Goal: Information Seeking & Learning: Compare options

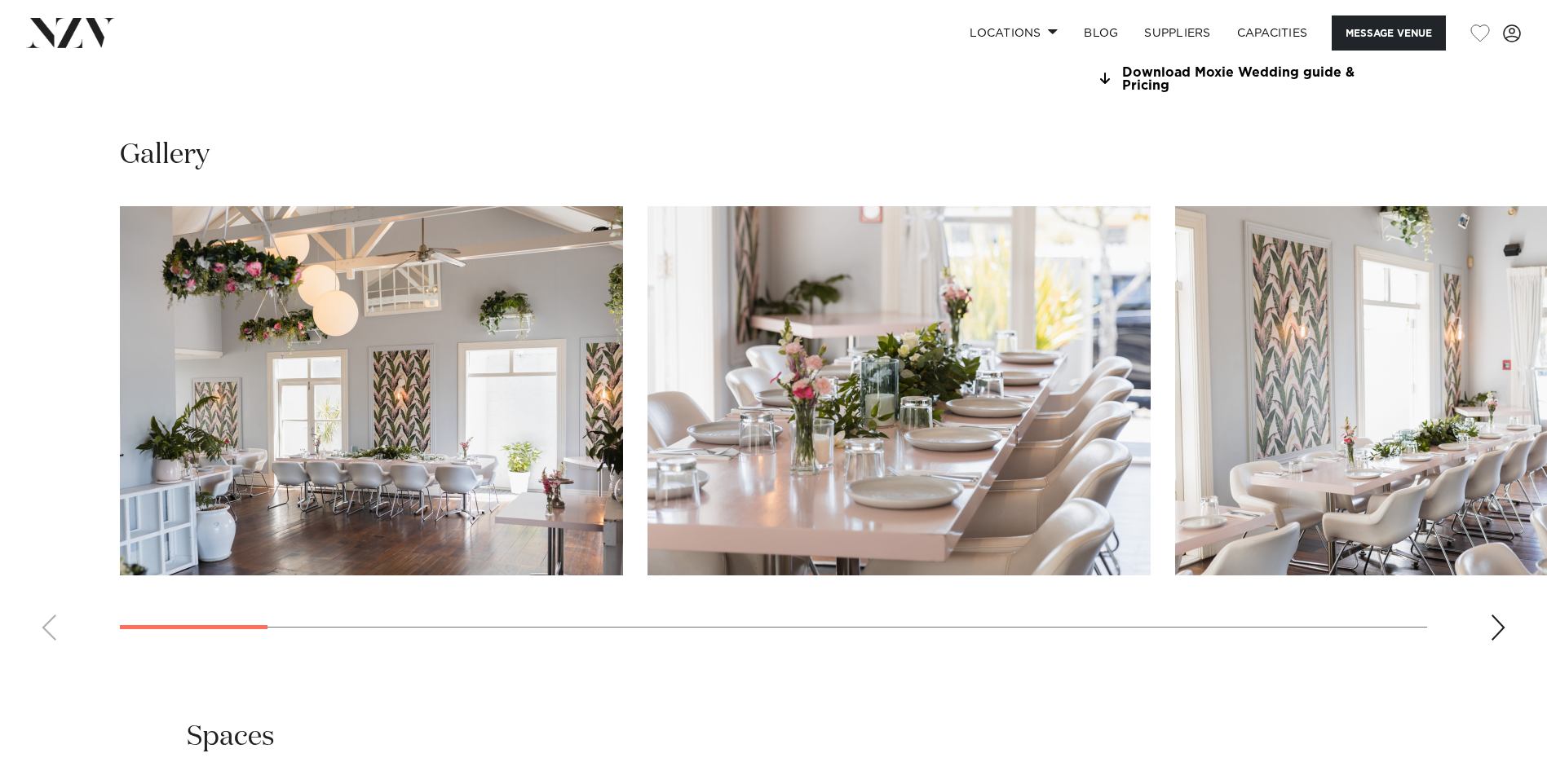
scroll to position [1630, 0]
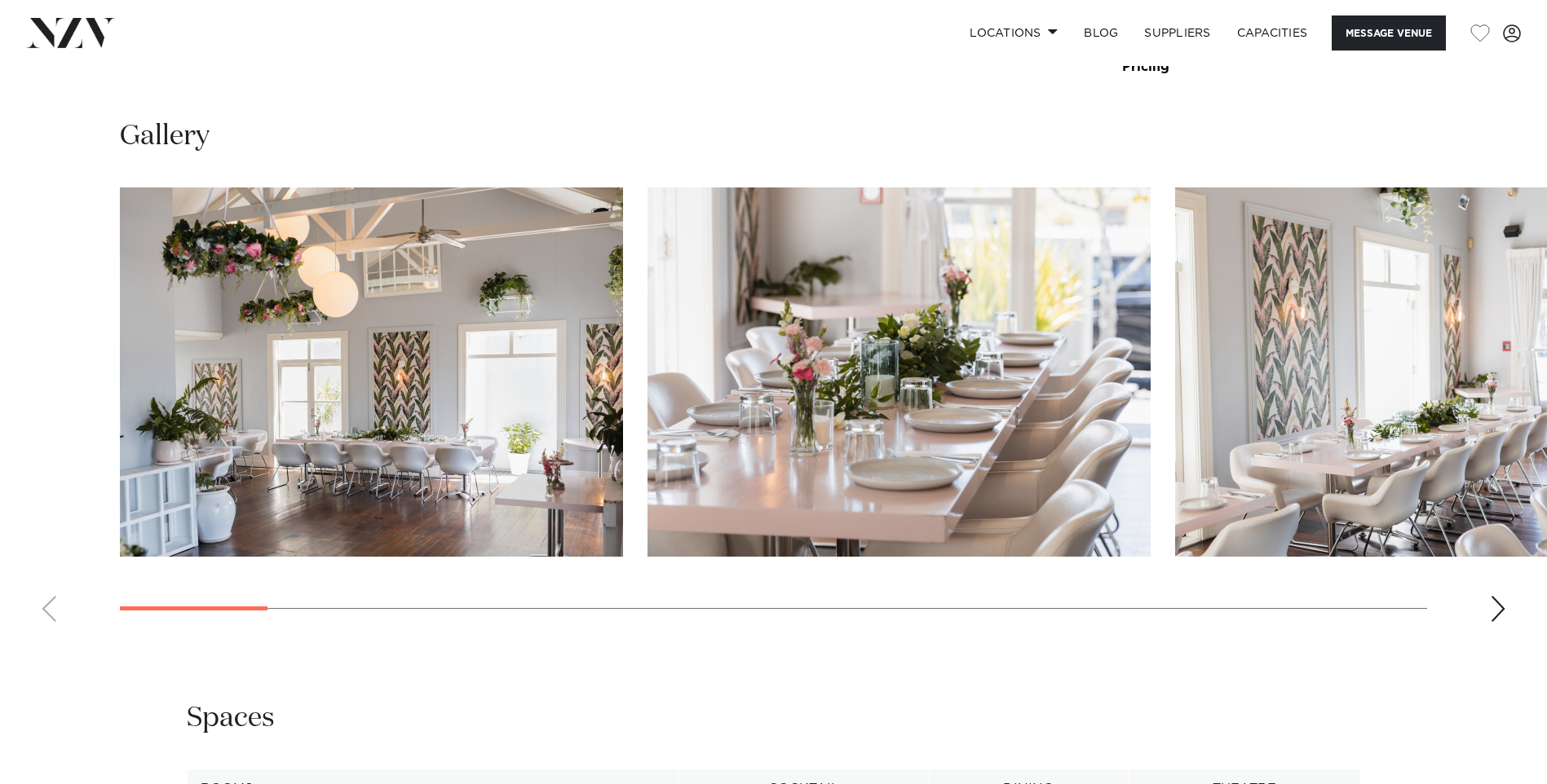
click at [1499, 608] on div "Next slide" at bounding box center [1499, 609] width 16 height 26
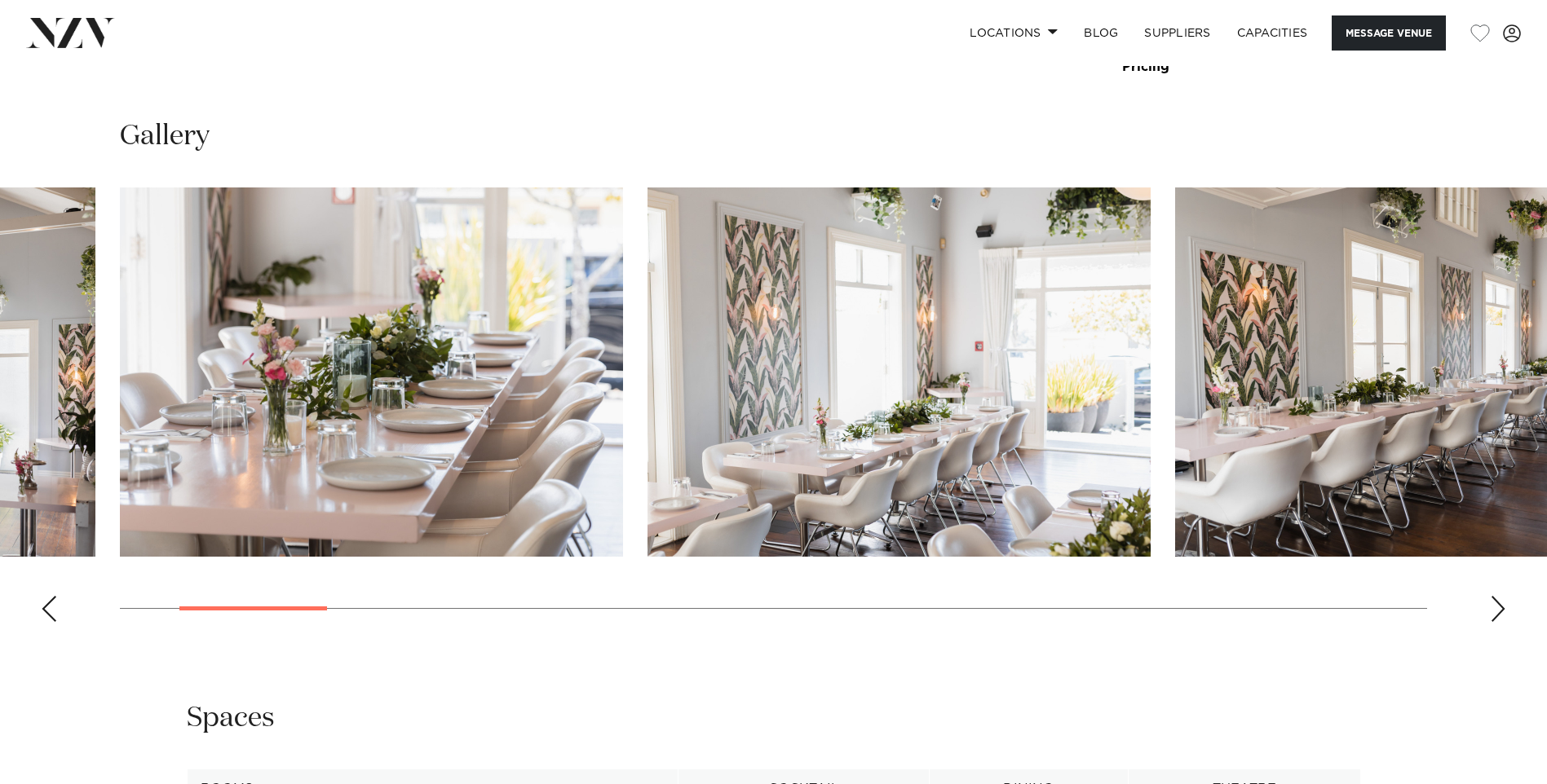
click at [1499, 608] on div "Next slide" at bounding box center [1499, 609] width 16 height 26
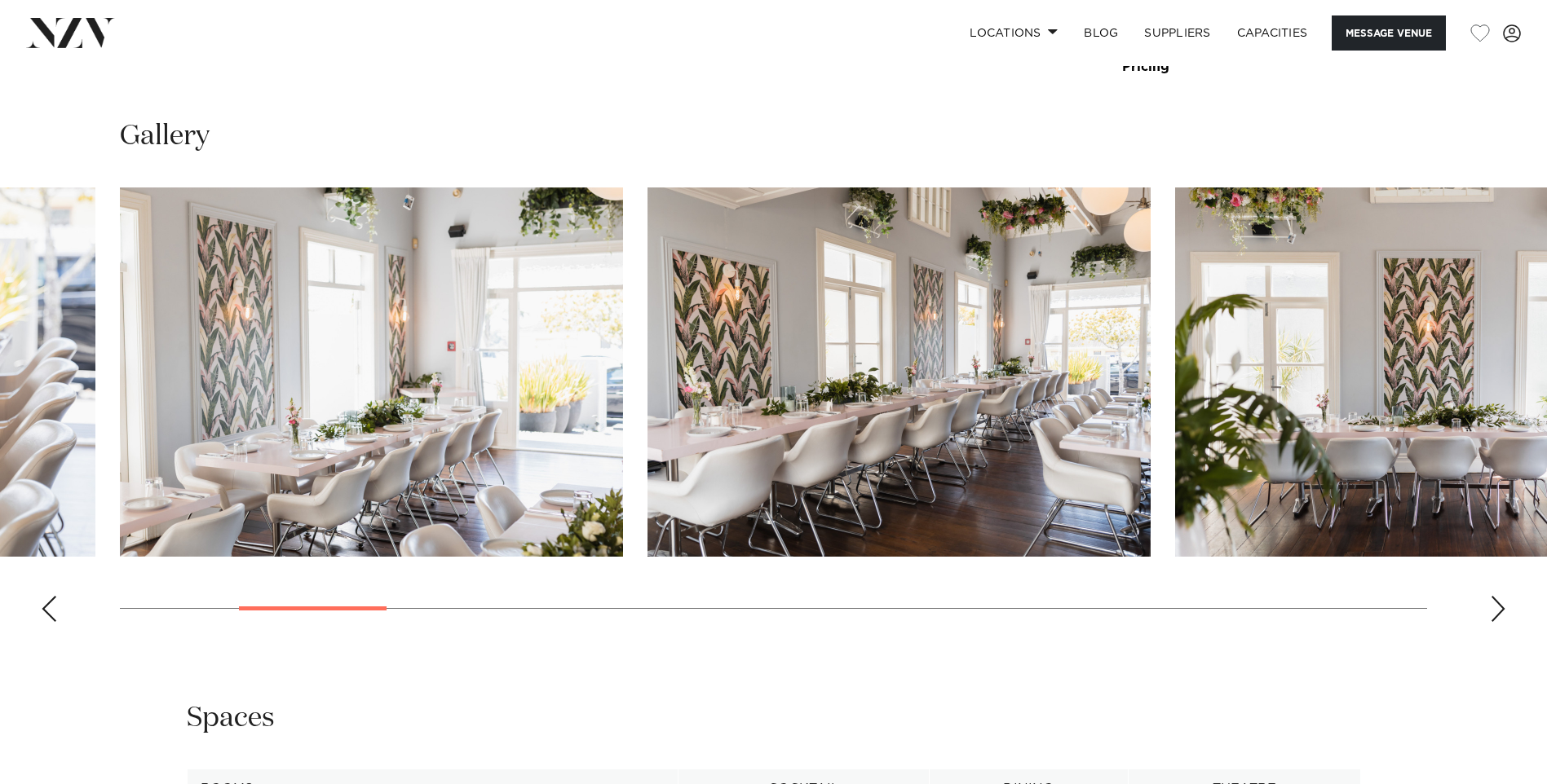
click at [1499, 608] on div "Next slide" at bounding box center [1499, 609] width 16 height 26
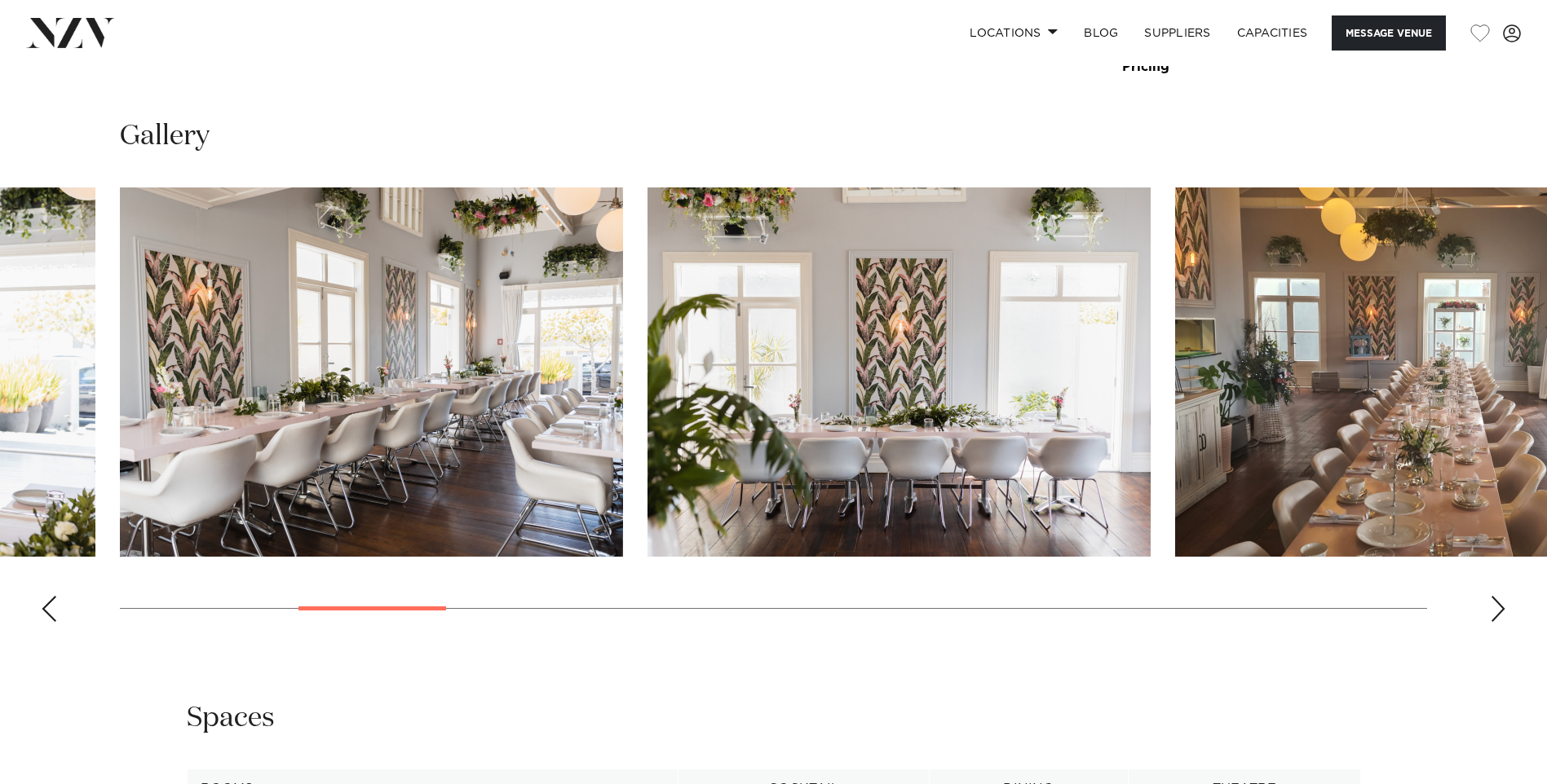
click at [1499, 608] on div "Next slide" at bounding box center [1499, 609] width 16 height 26
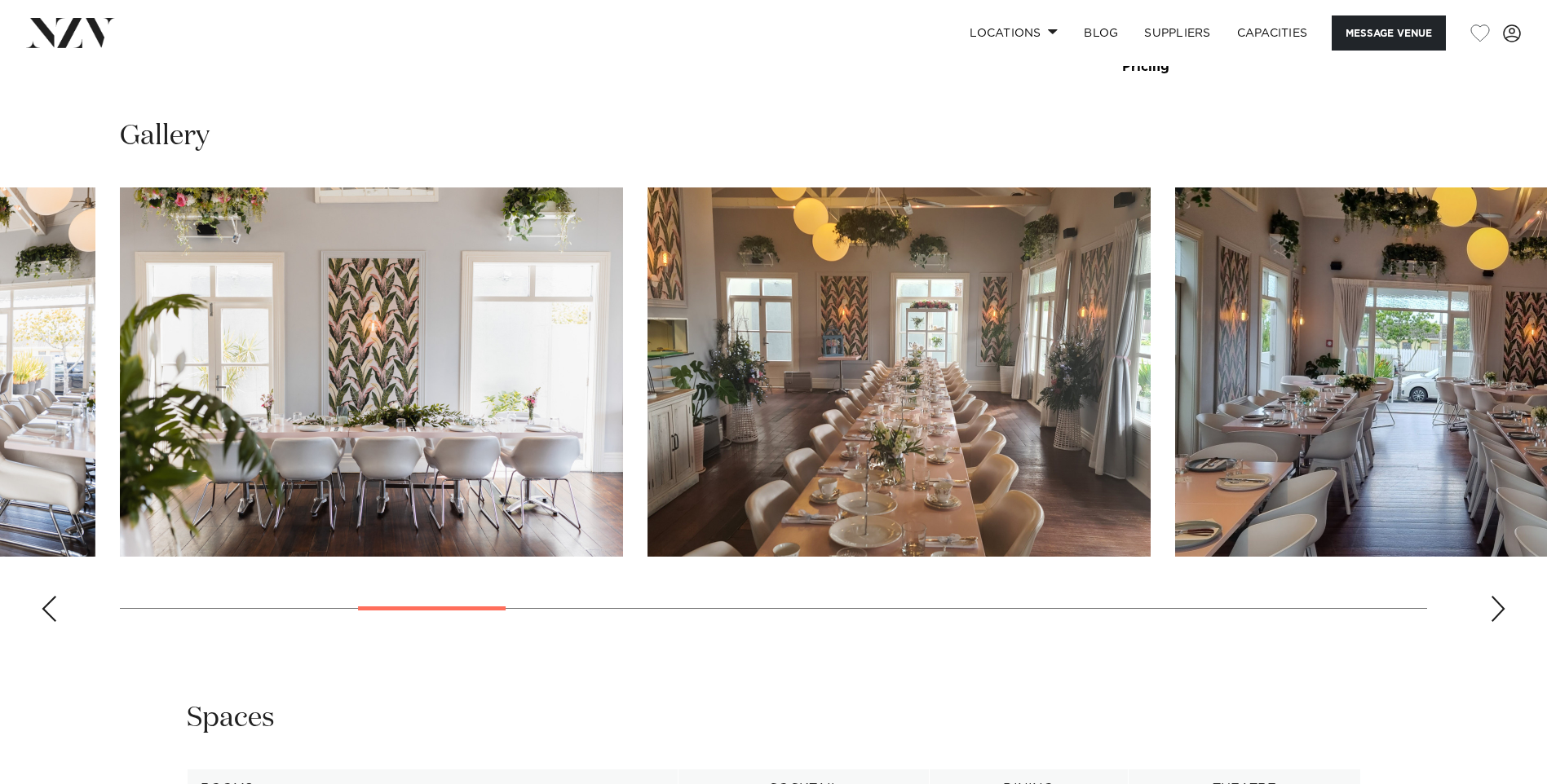
click at [1499, 608] on div "Next slide" at bounding box center [1499, 609] width 16 height 26
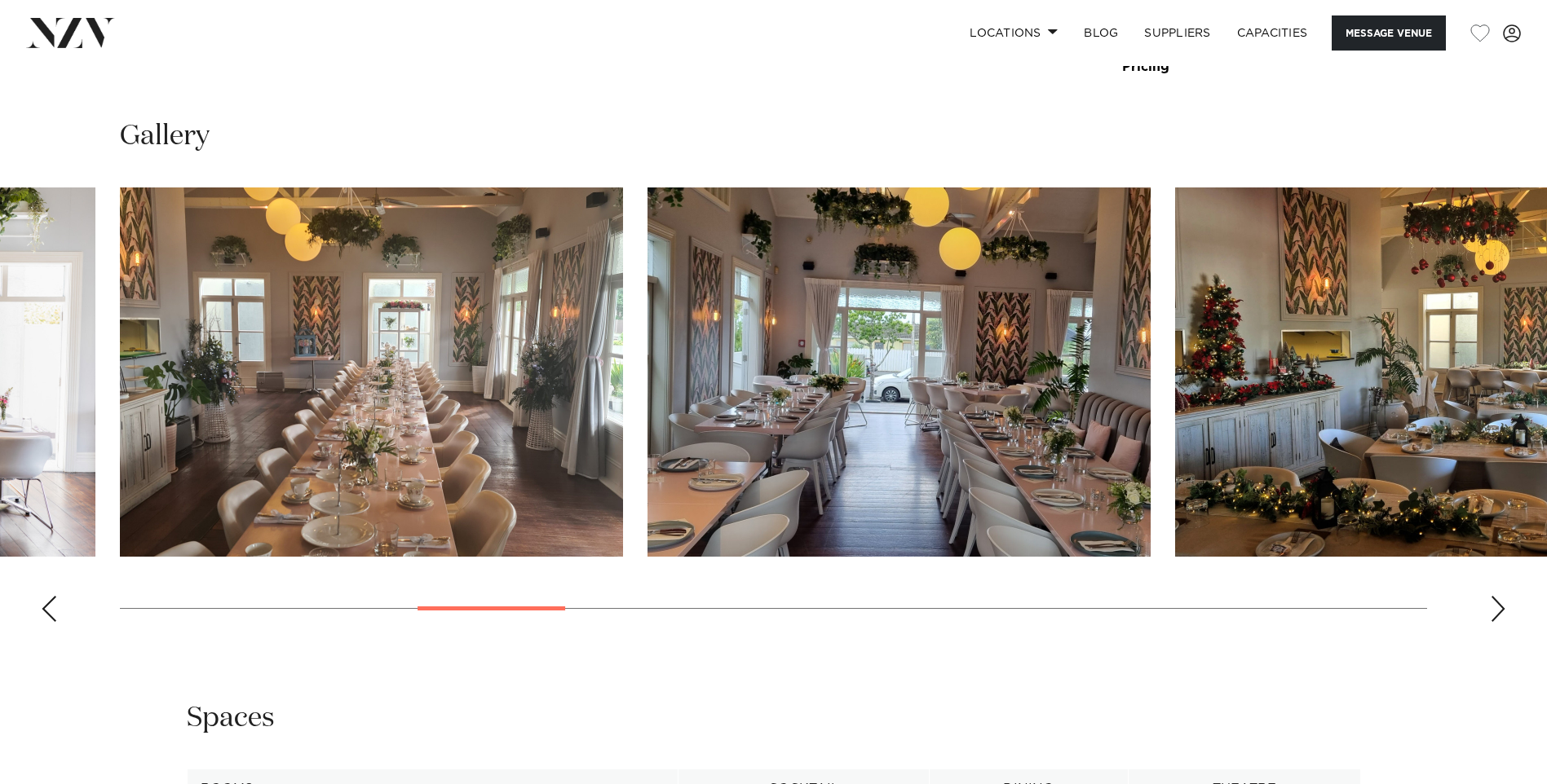
click at [1499, 608] on div "Next slide" at bounding box center [1499, 609] width 16 height 26
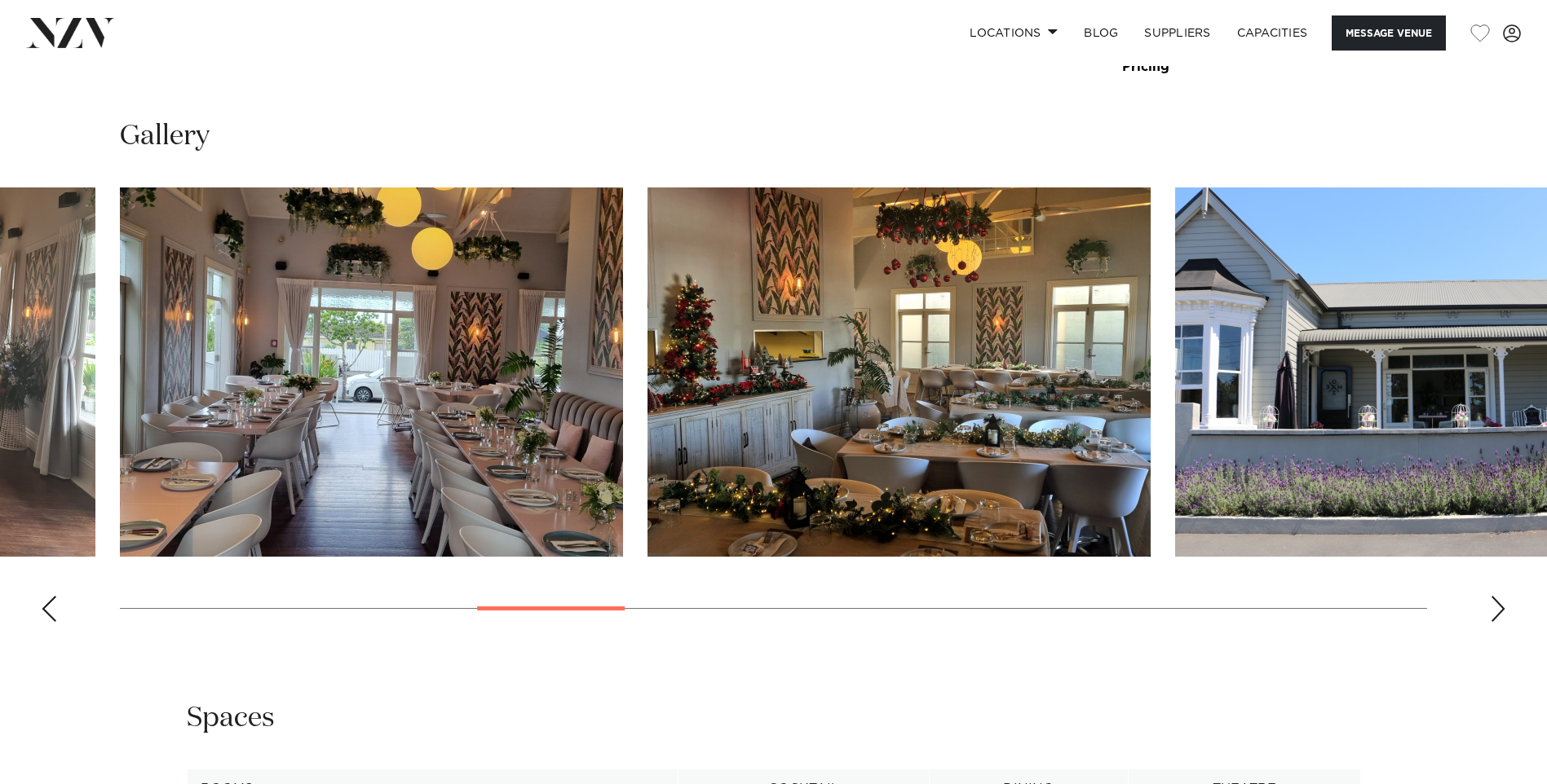
click at [1499, 608] on div "Next slide" at bounding box center [1499, 609] width 16 height 26
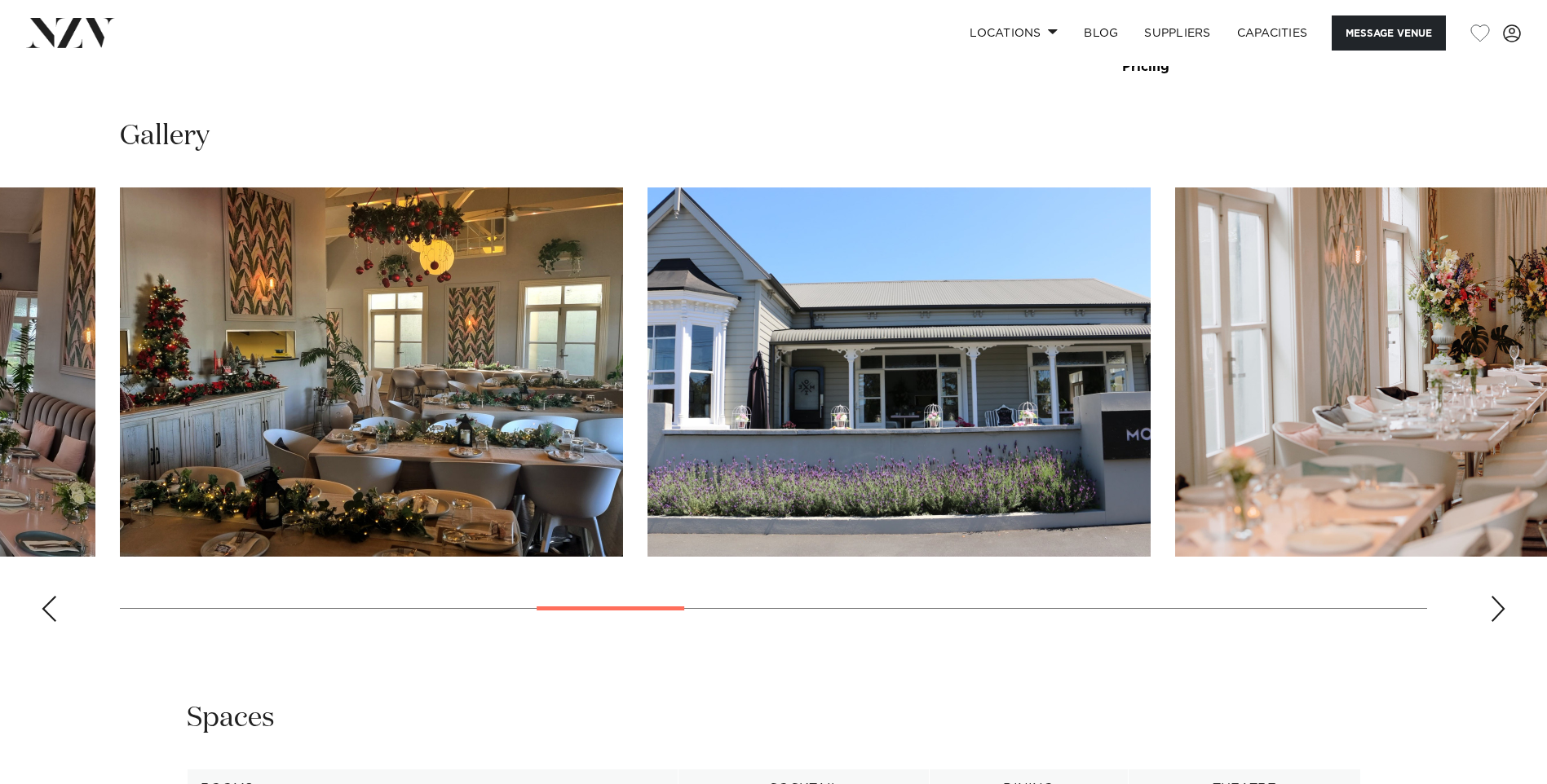
click at [1499, 608] on div "Next slide" at bounding box center [1499, 609] width 16 height 26
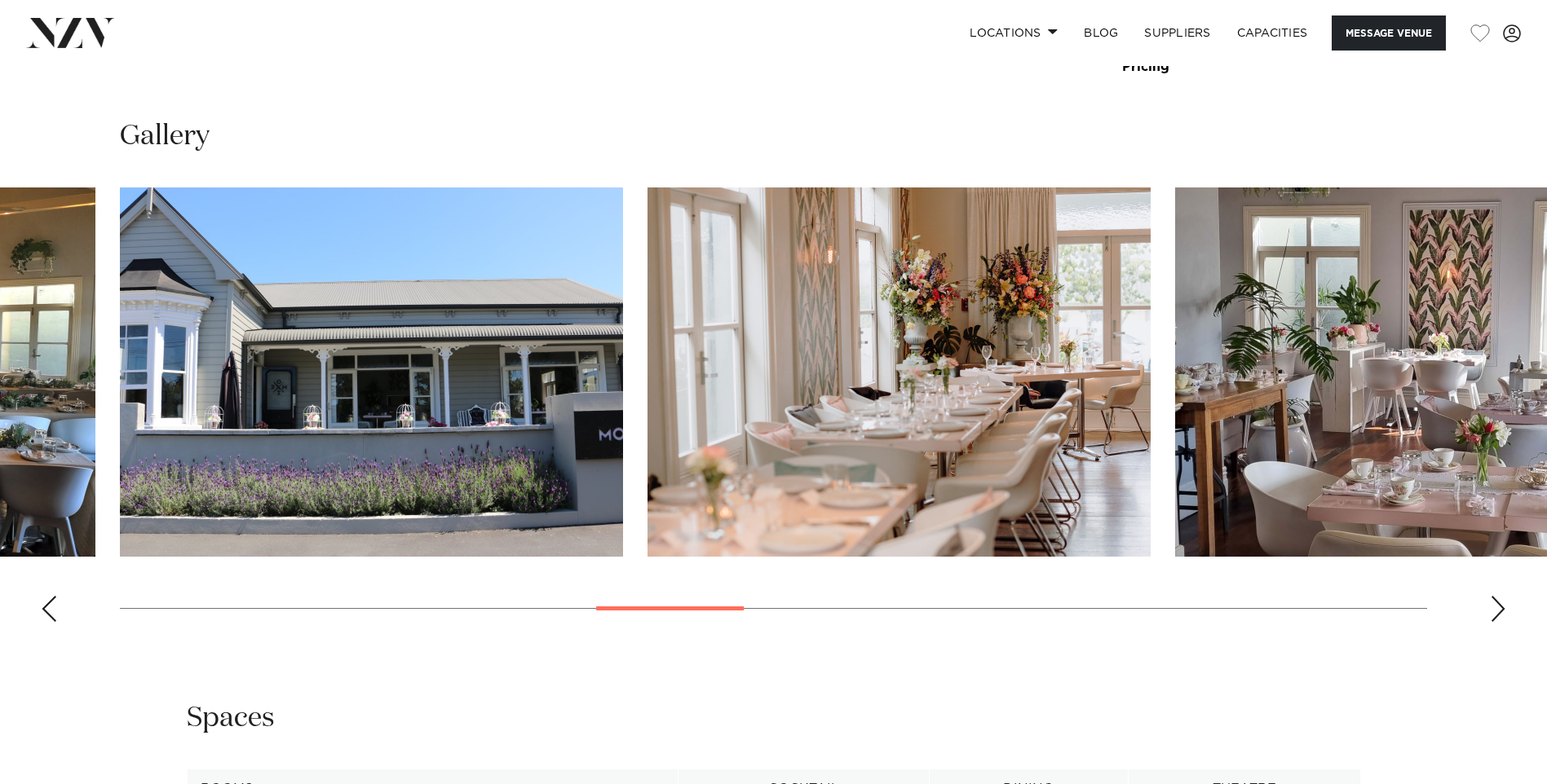
click at [1499, 608] on div "Next slide" at bounding box center [1499, 609] width 16 height 26
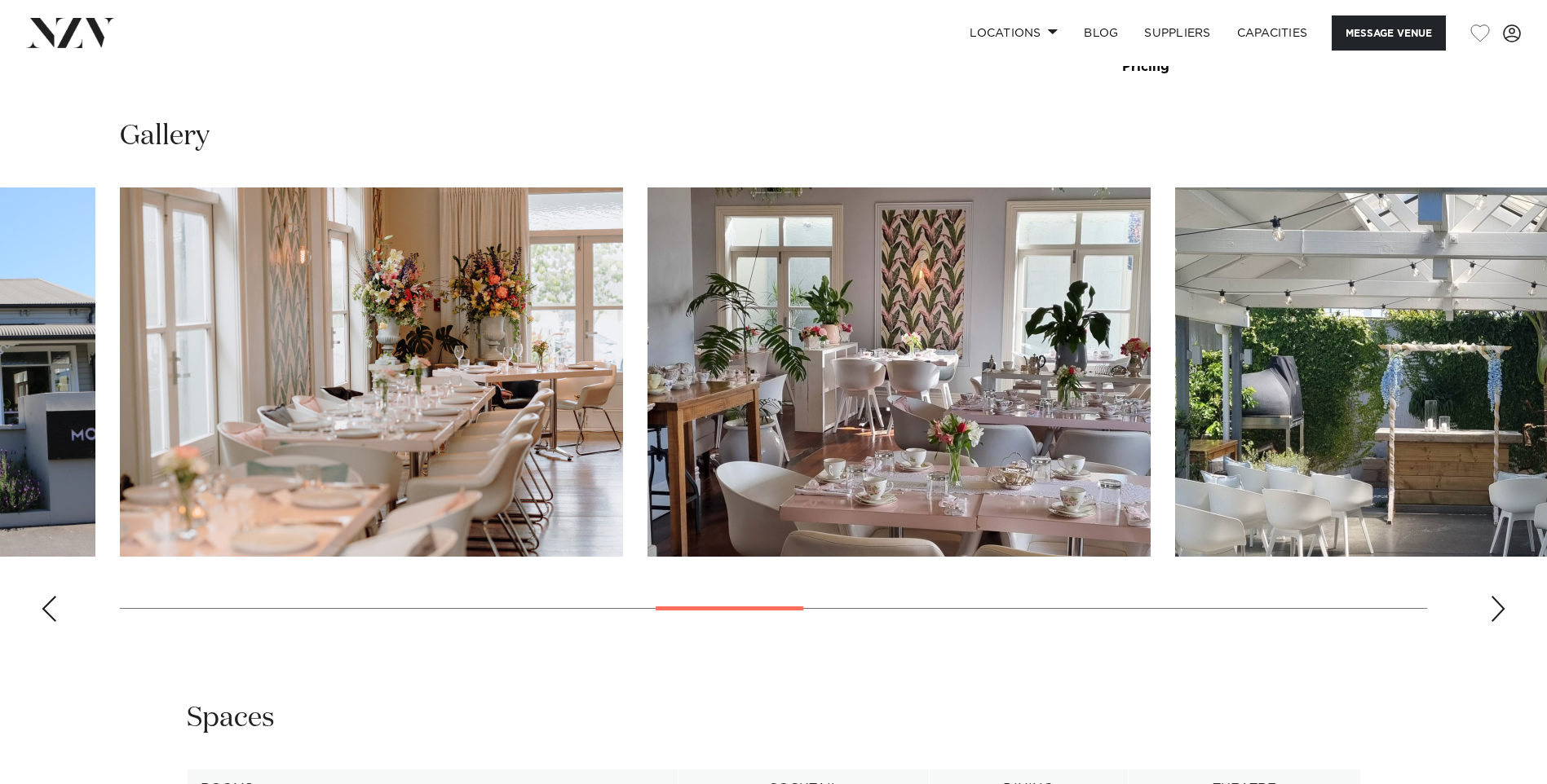
click at [1499, 608] on div "Next slide" at bounding box center [1499, 609] width 16 height 26
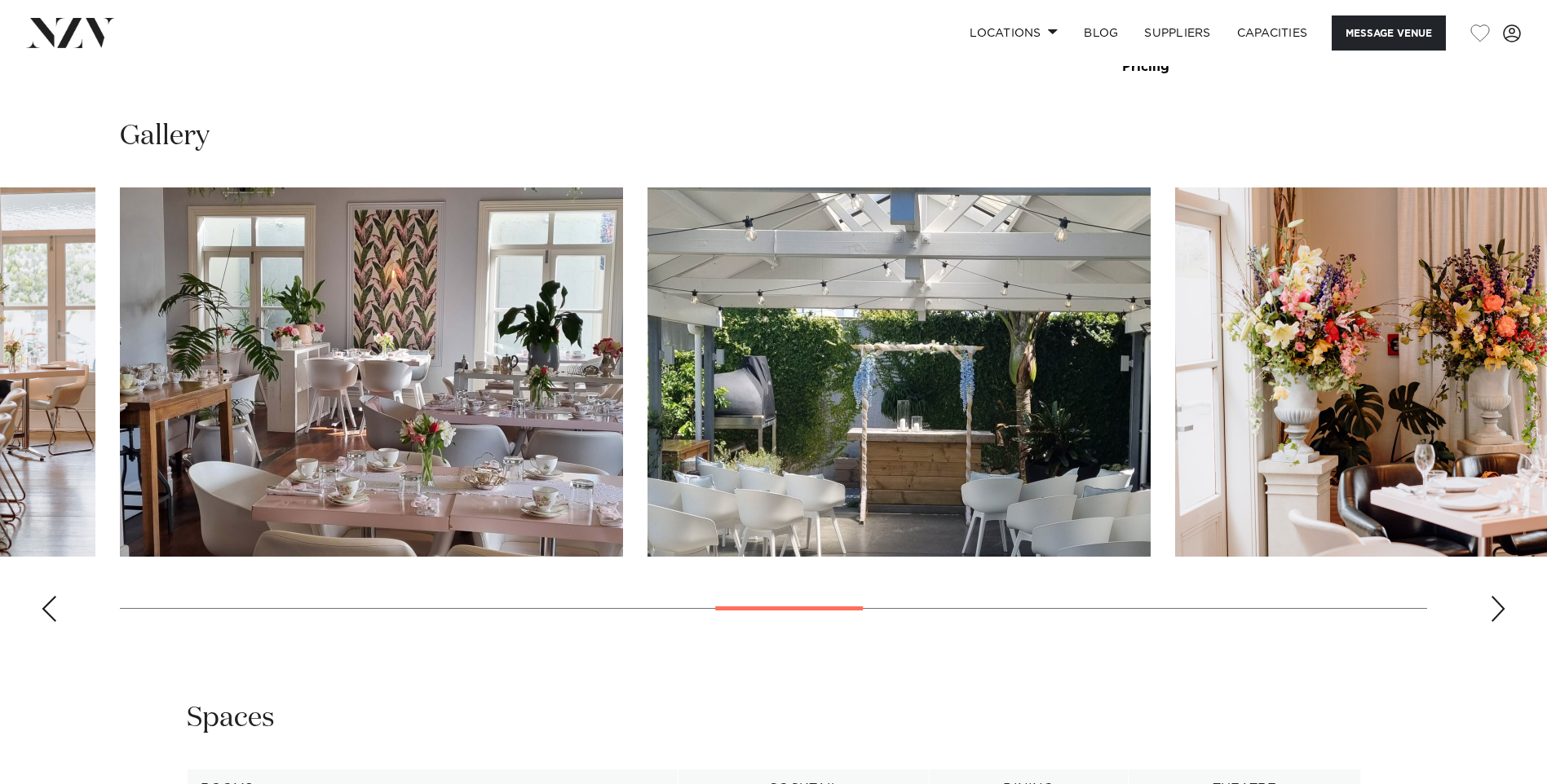
click at [1499, 608] on div "Next slide" at bounding box center [1499, 609] width 16 height 26
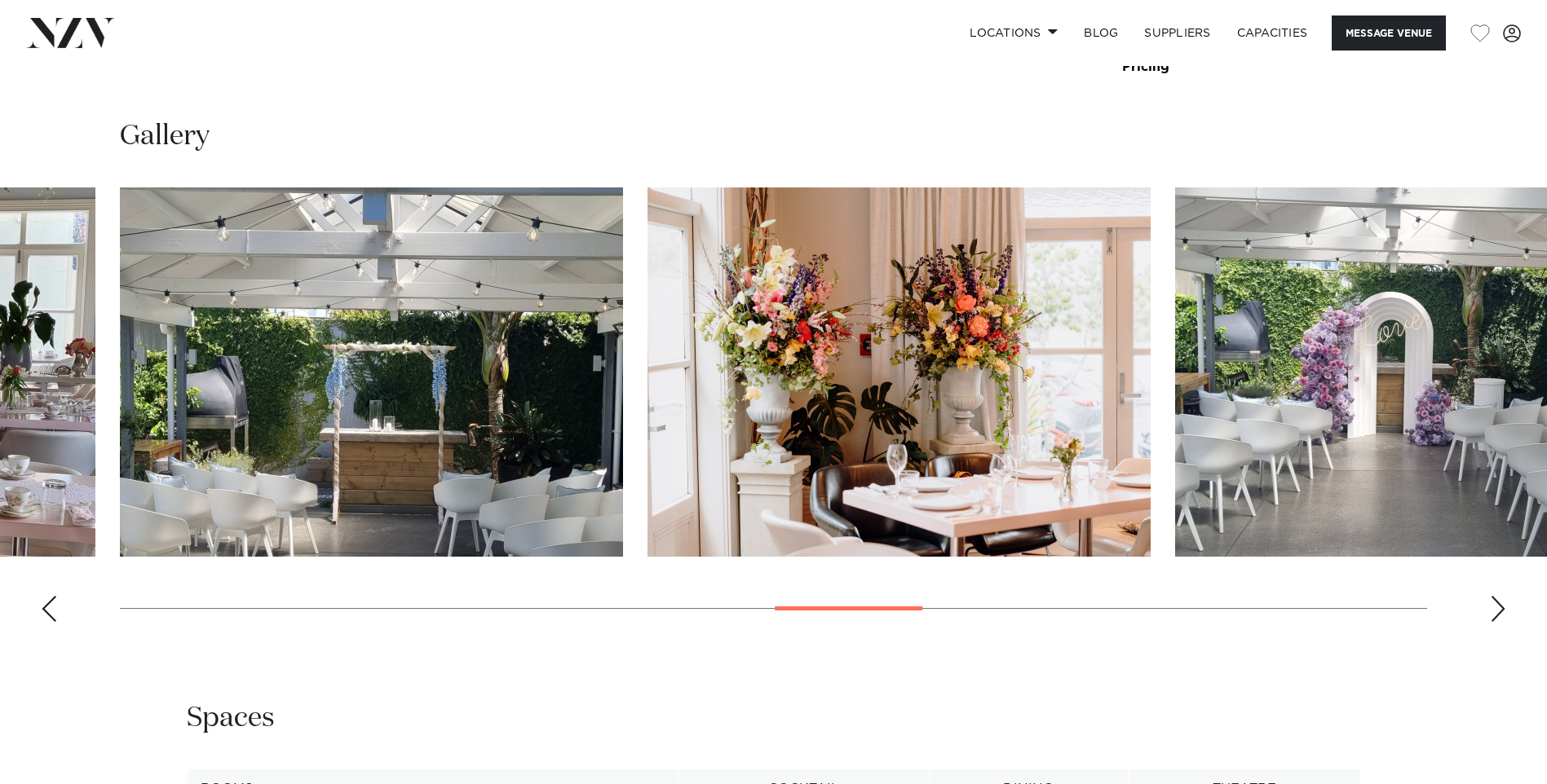
click at [1499, 608] on div "Next slide" at bounding box center [1499, 609] width 16 height 26
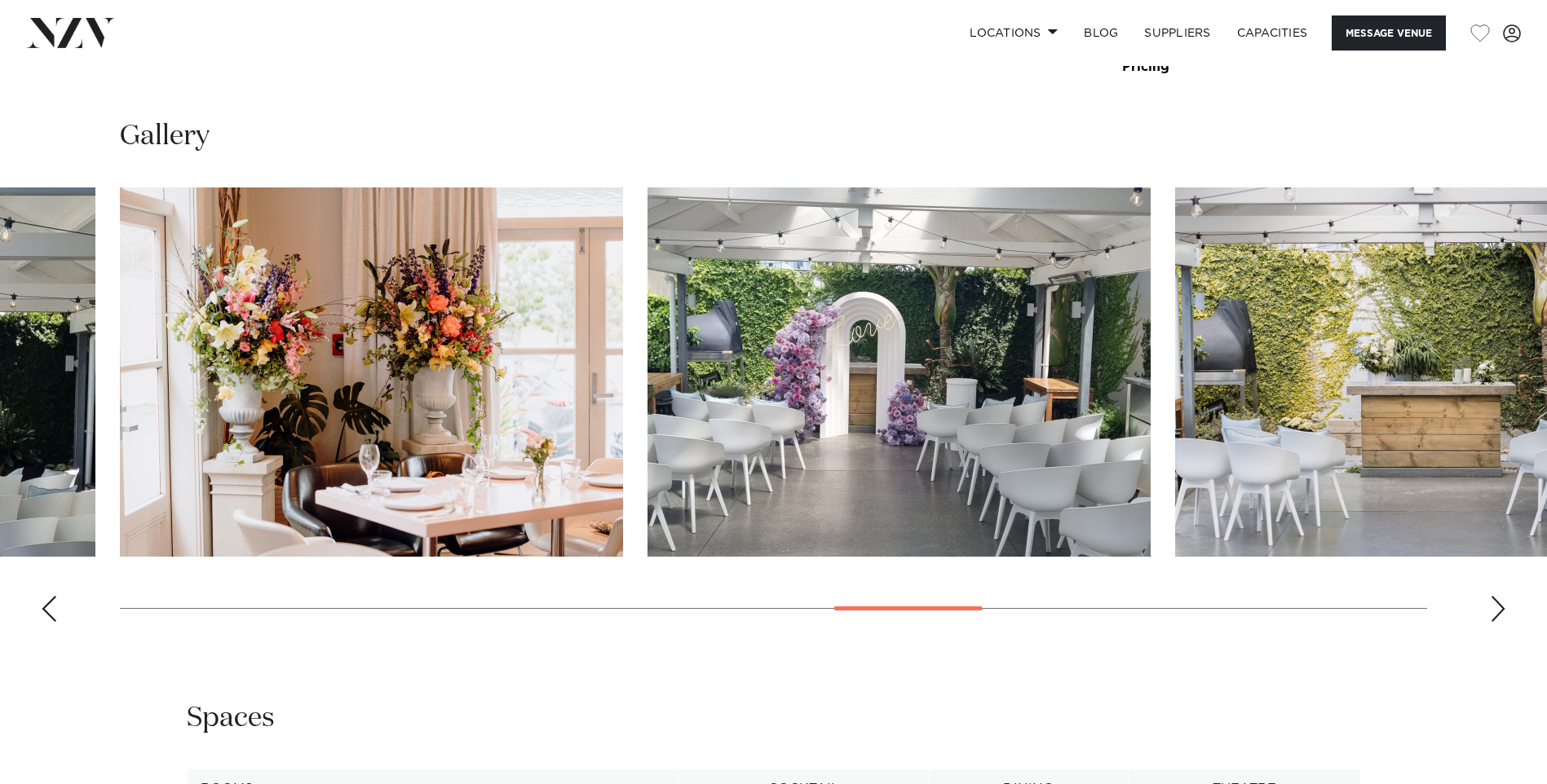
click at [1499, 608] on div "Next slide" at bounding box center [1499, 609] width 16 height 26
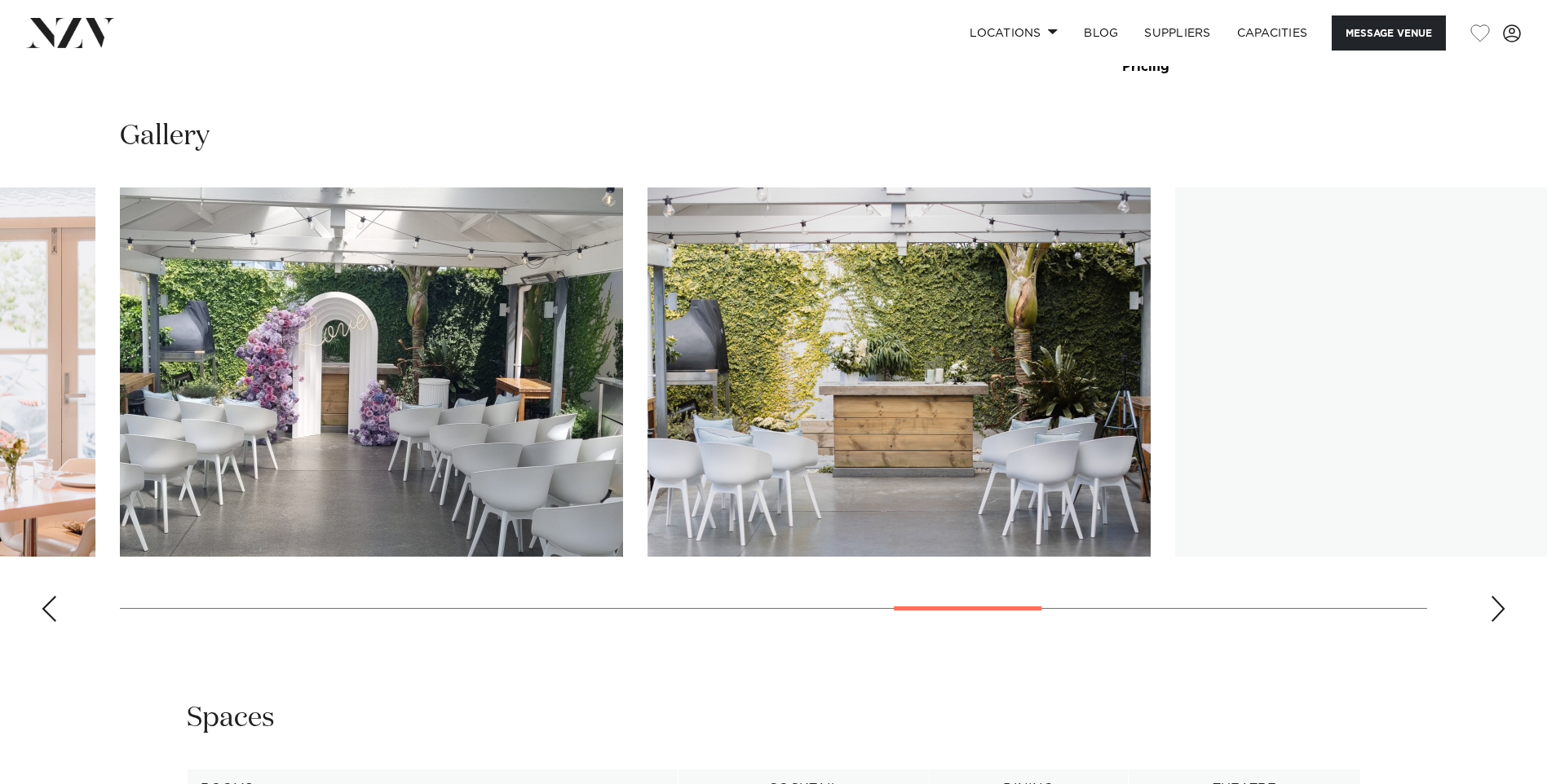
click at [1499, 608] on div "Next slide" at bounding box center [1499, 609] width 16 height 26
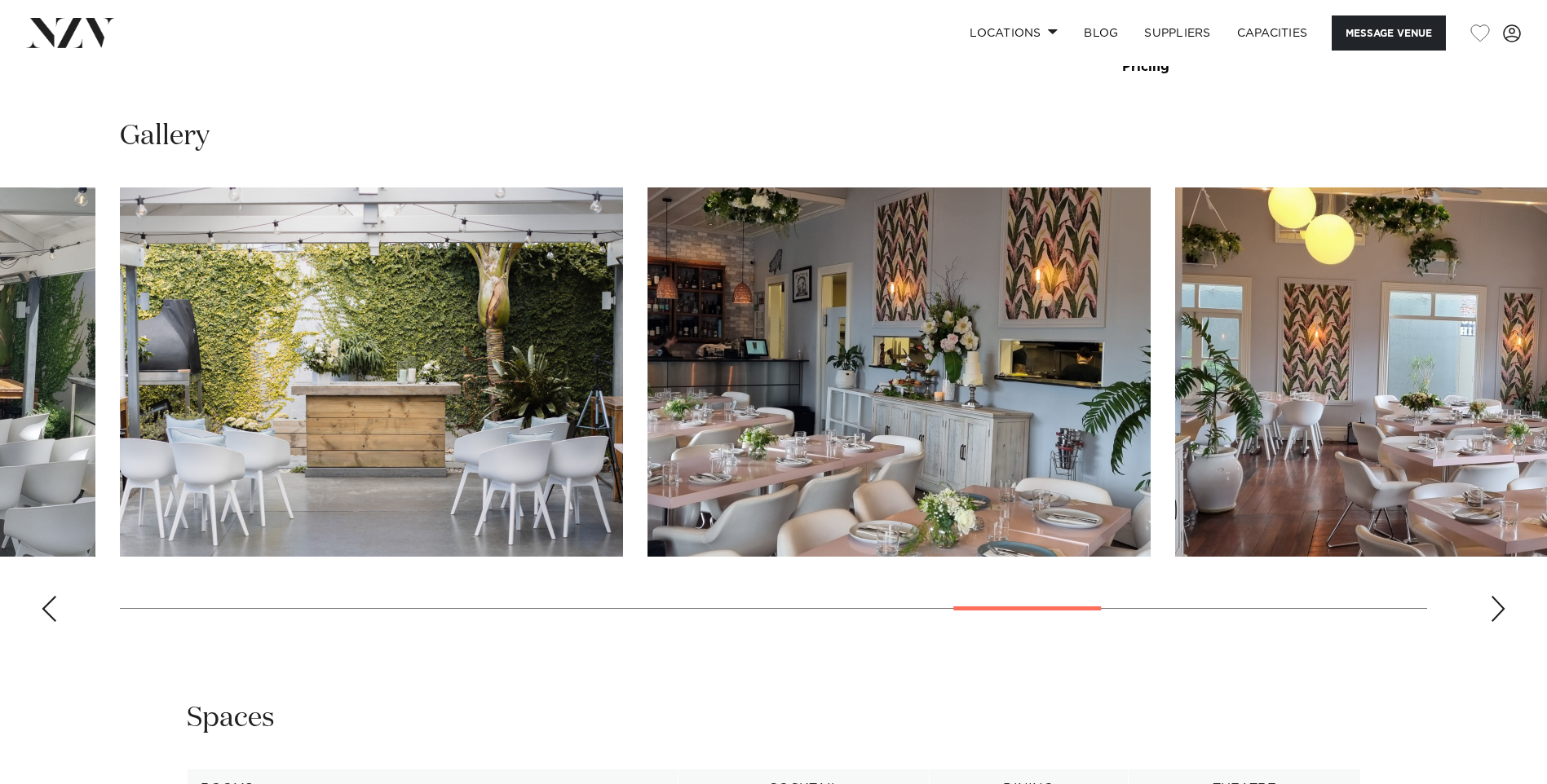
click at [1499, 611] on div "Next slide" at bounding box center [1499, 609] width 16 height 26
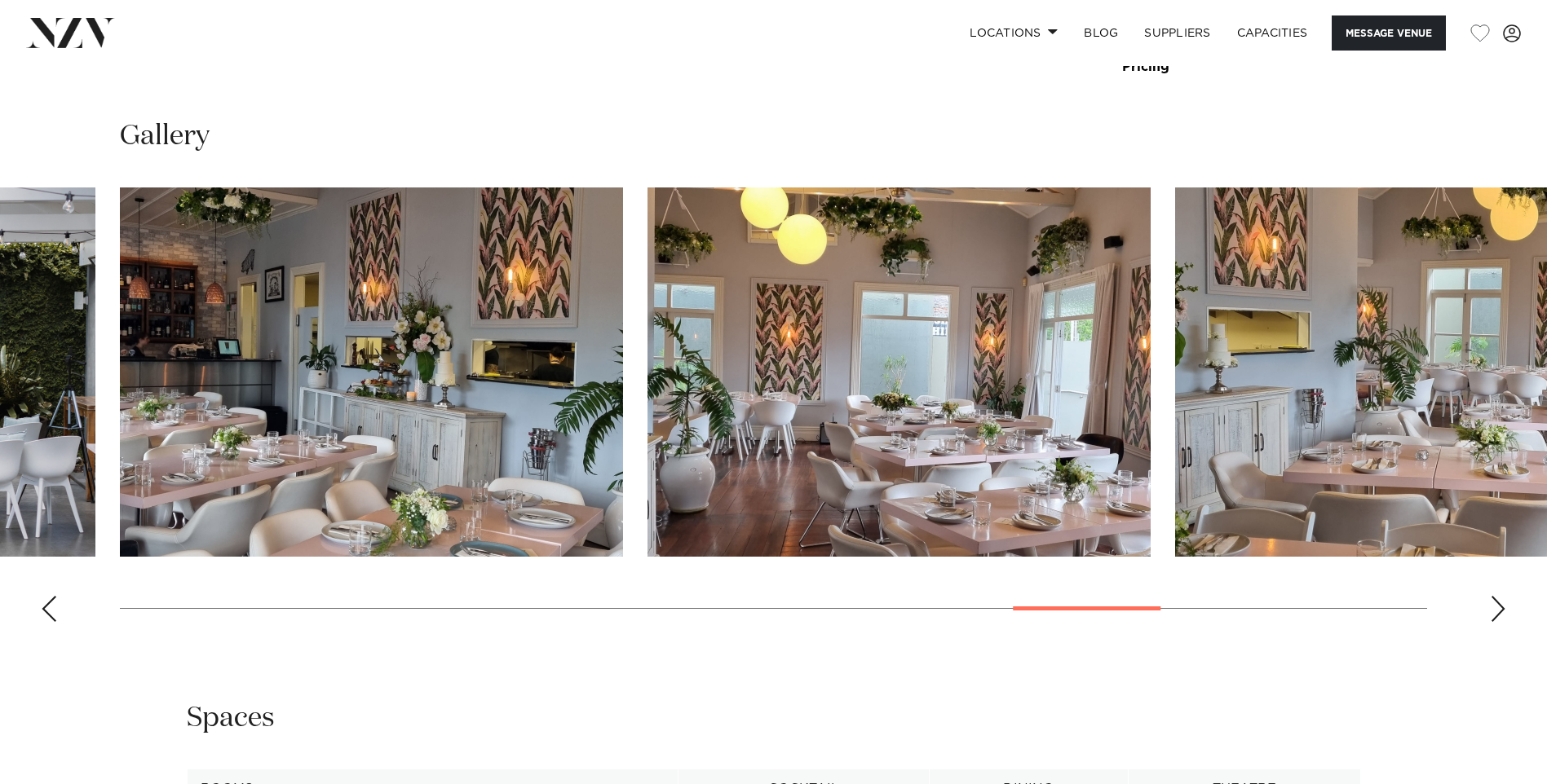
click at [1499, 611] on div "Next slide" at bounding box center [1499, 609] width 16 height 26
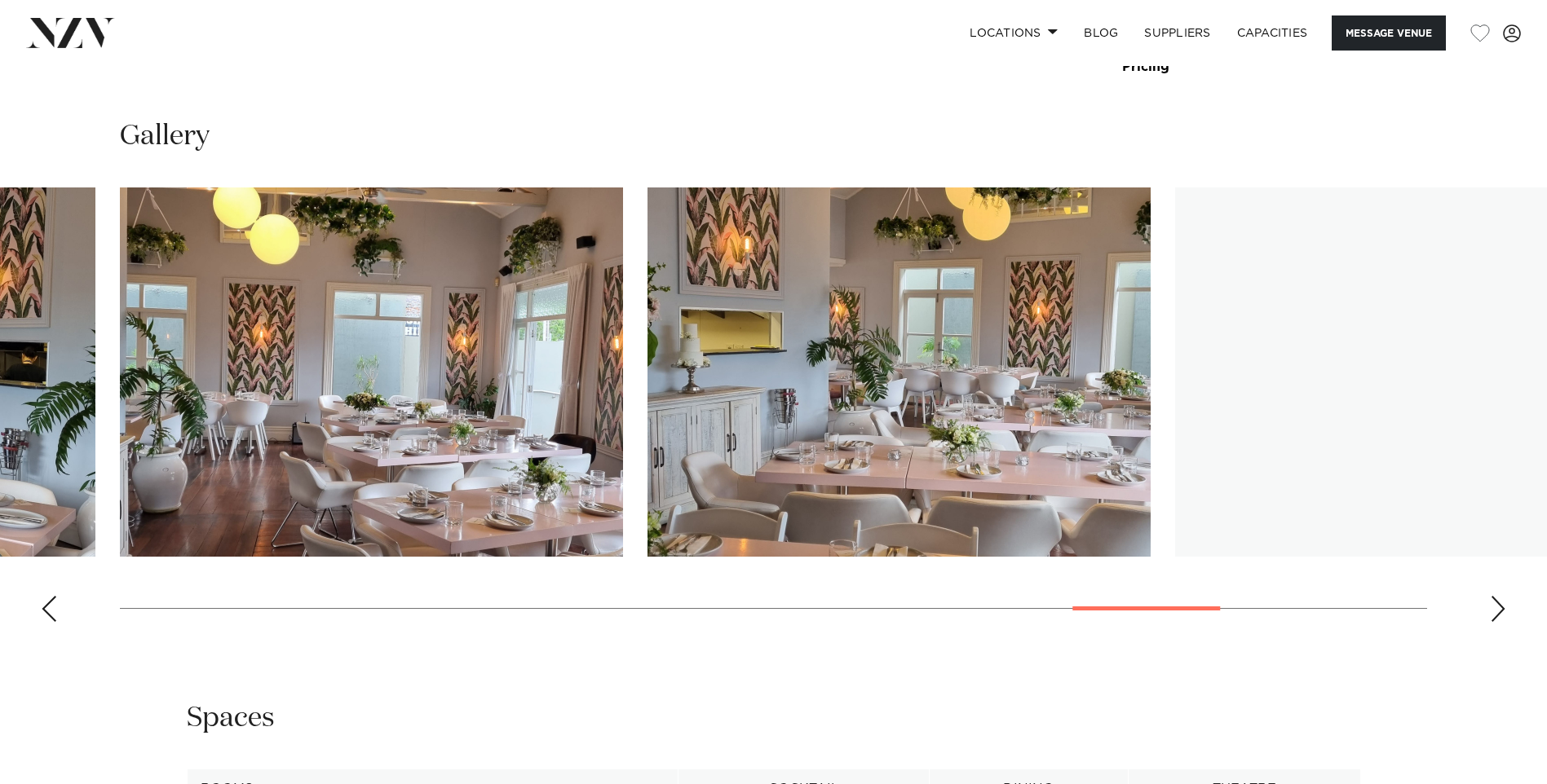
click at [1499, 611] on div "Next slide" at bounding box center [1499, 609] width 16 height 26
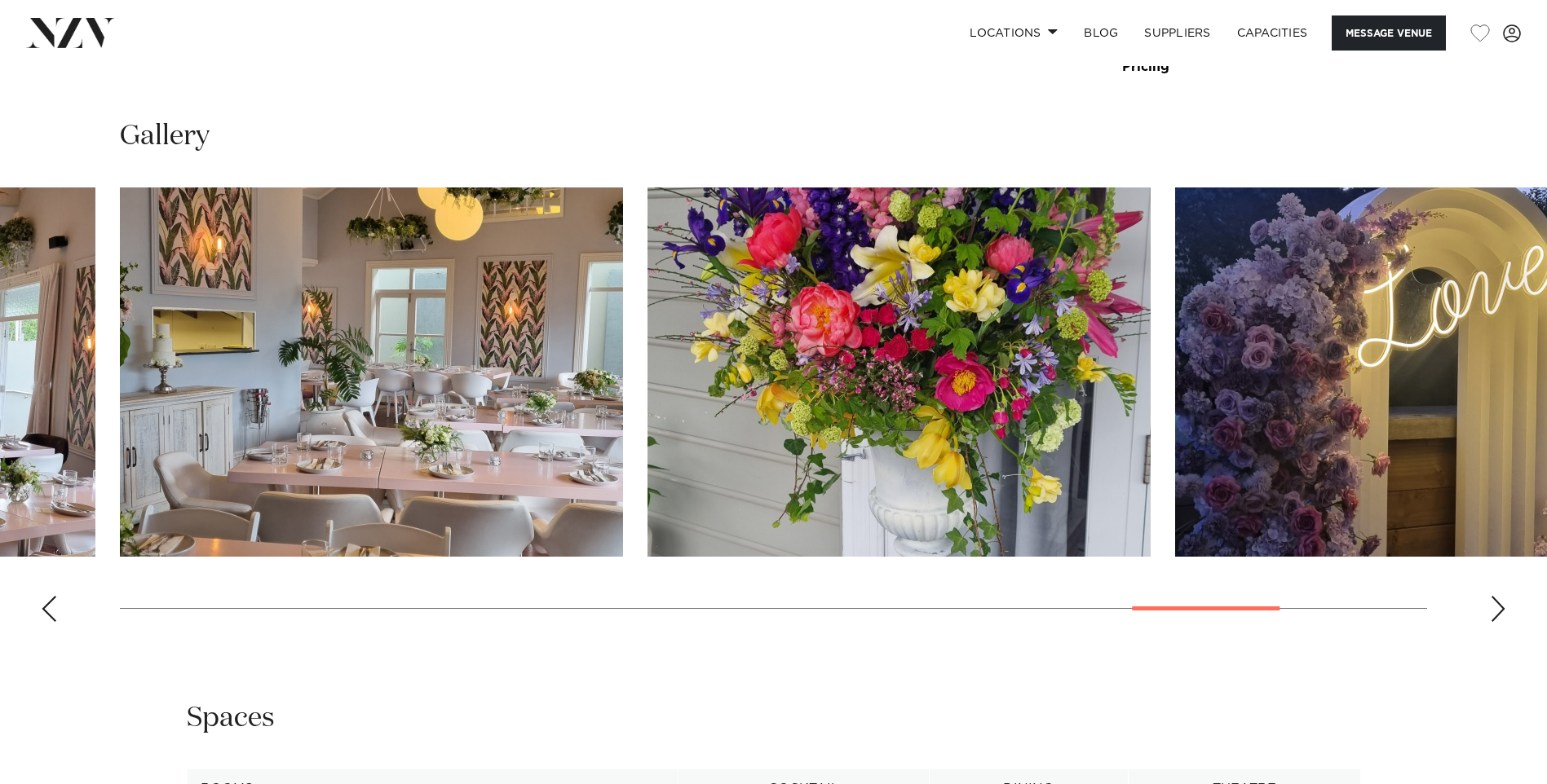
click at [1499, 611] on div "Next slide" at bounding box center [1499, 609] width 16 height 26
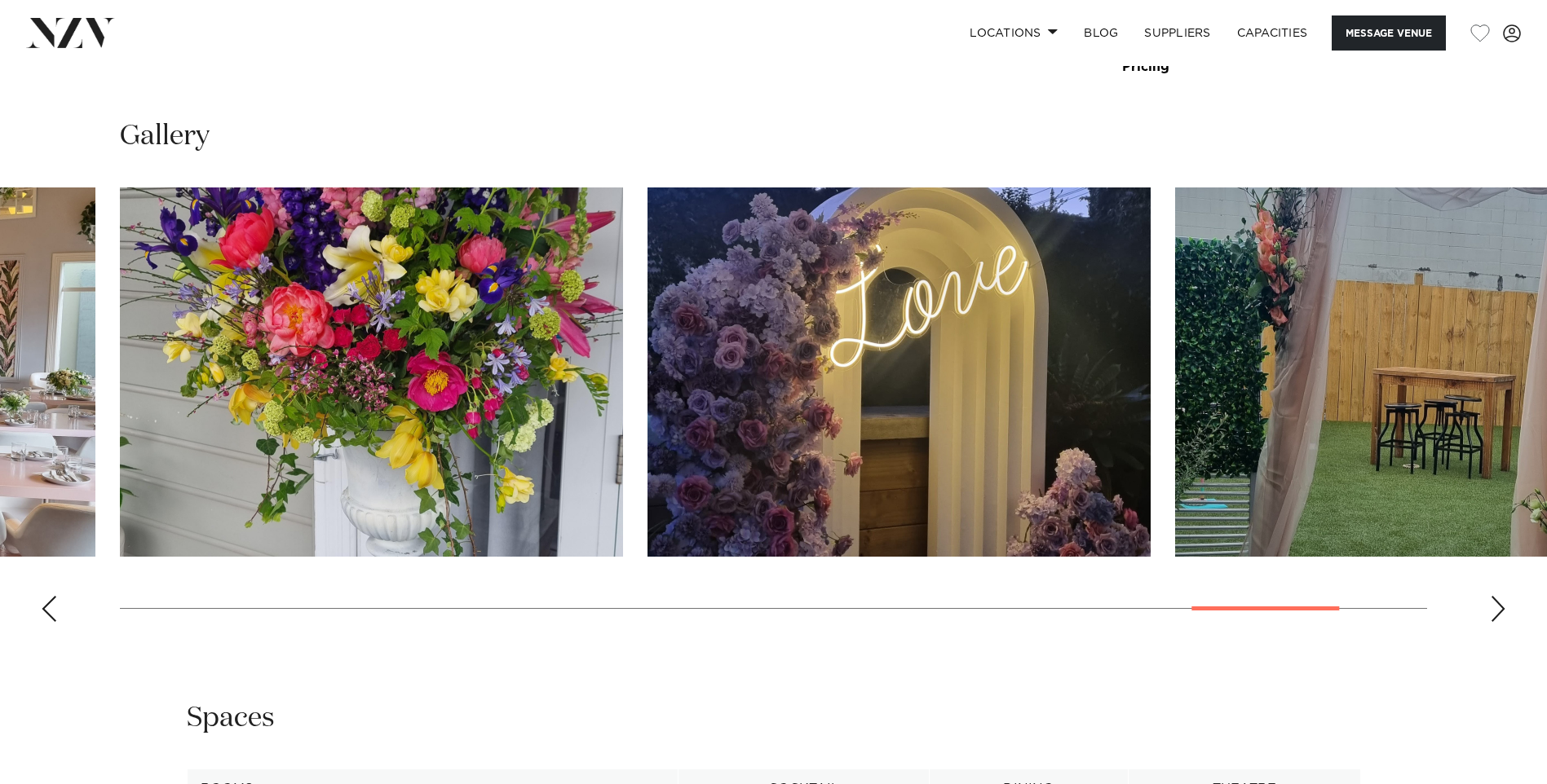
click at [1499, 611] on div "Next slide" at bounding box center [1499, 609] width 16 height 26
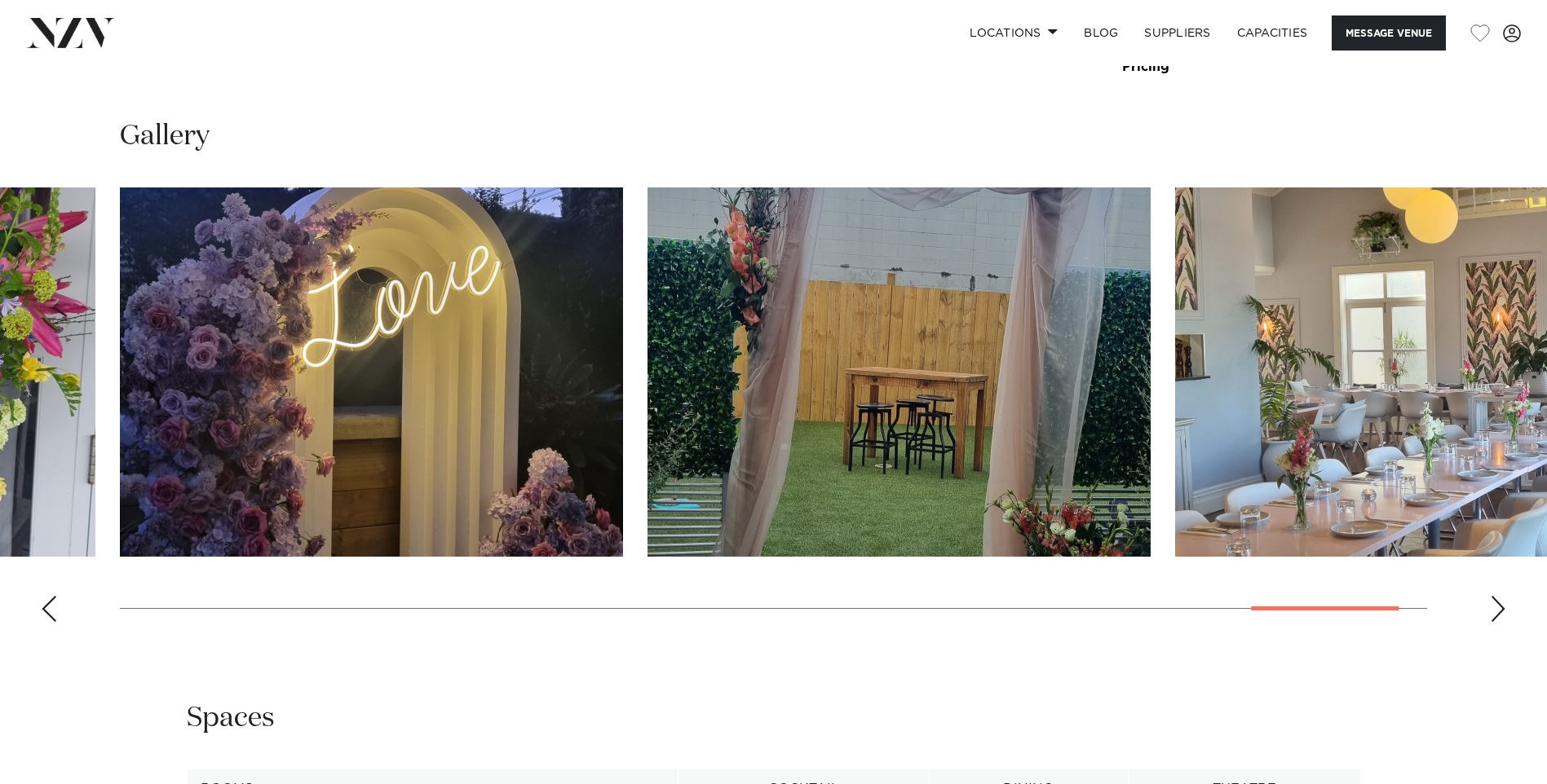
click at [1499, 611] on div "Next slide" at bounding box center [1499, 609] width 16 height 26
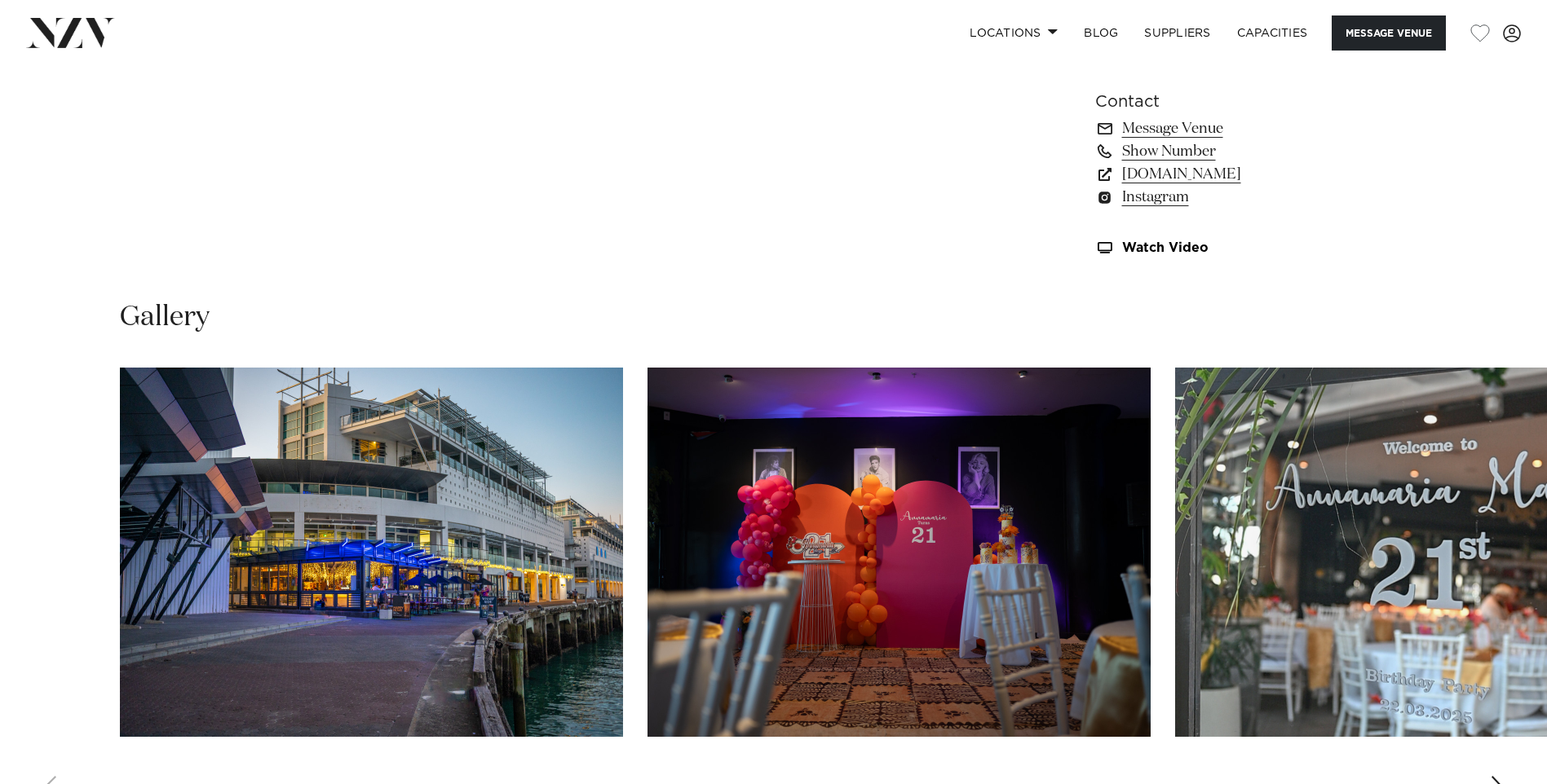
scroll to position [1467, 0]
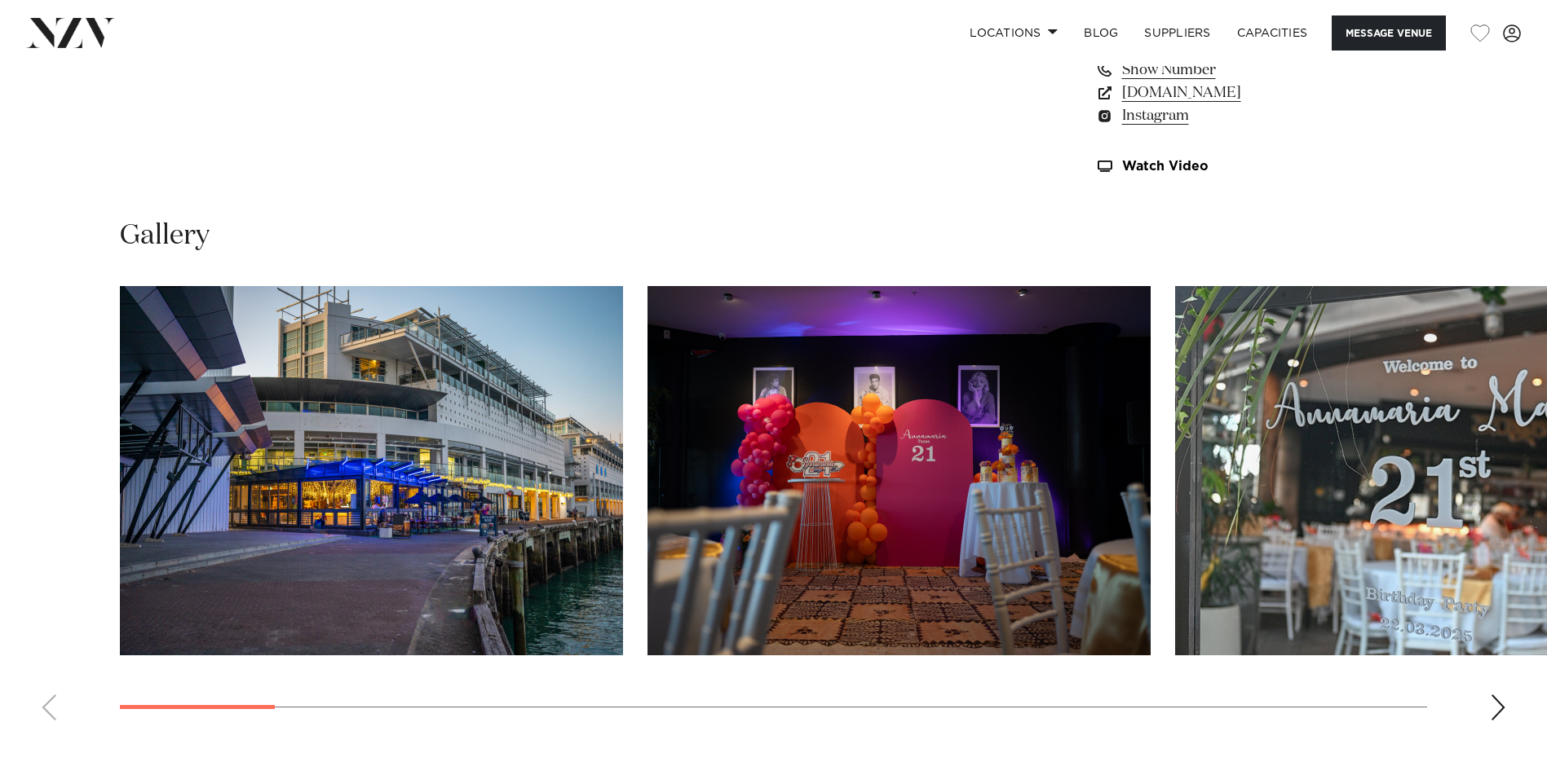
click at [1499, 711] on div "Next slide" at bounding box center [1499, 707] width 16 height 26
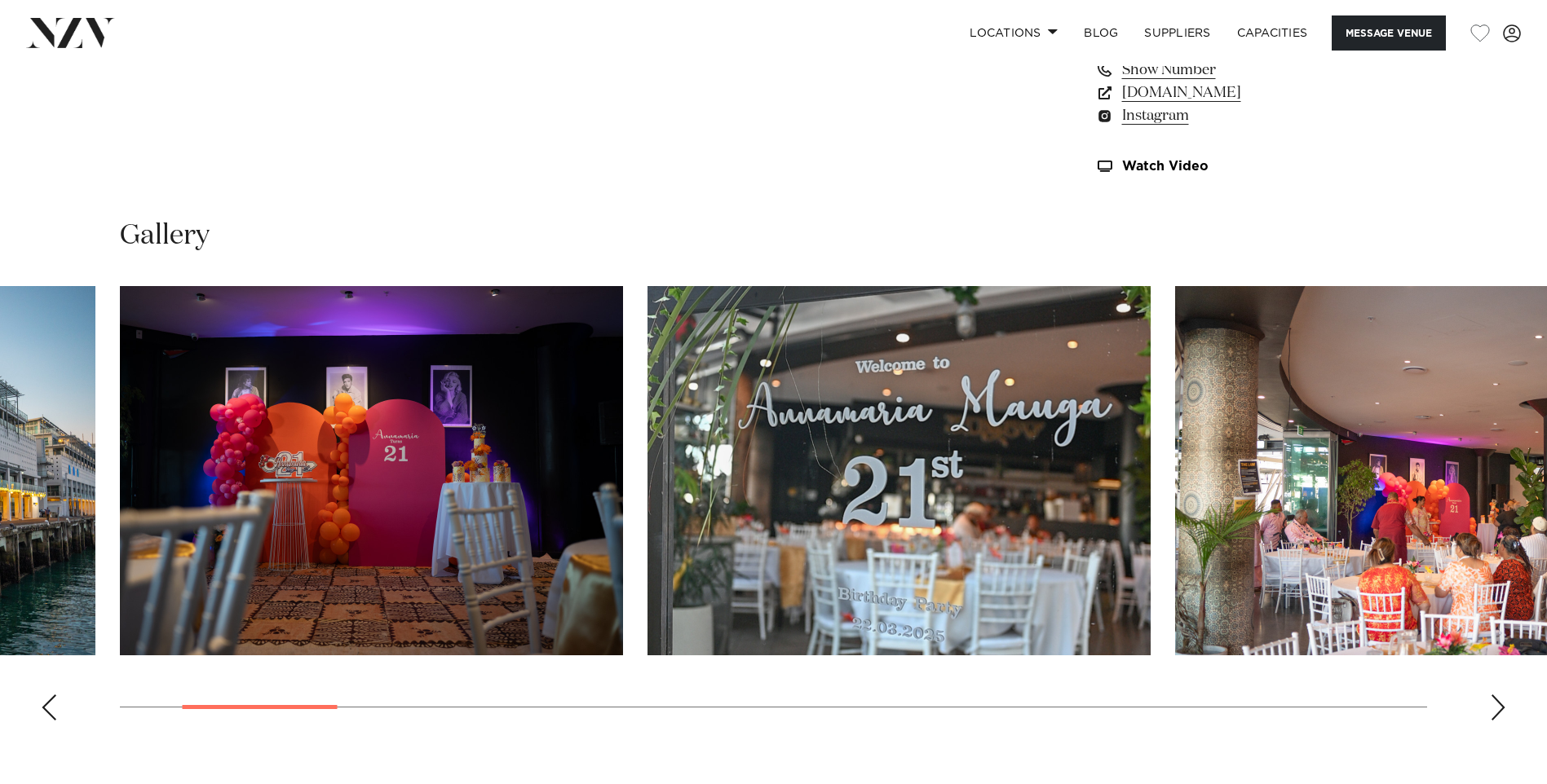
click at [1499, 711] on div "Next slide" at bounding box center [1499, 707] width 16 height 26
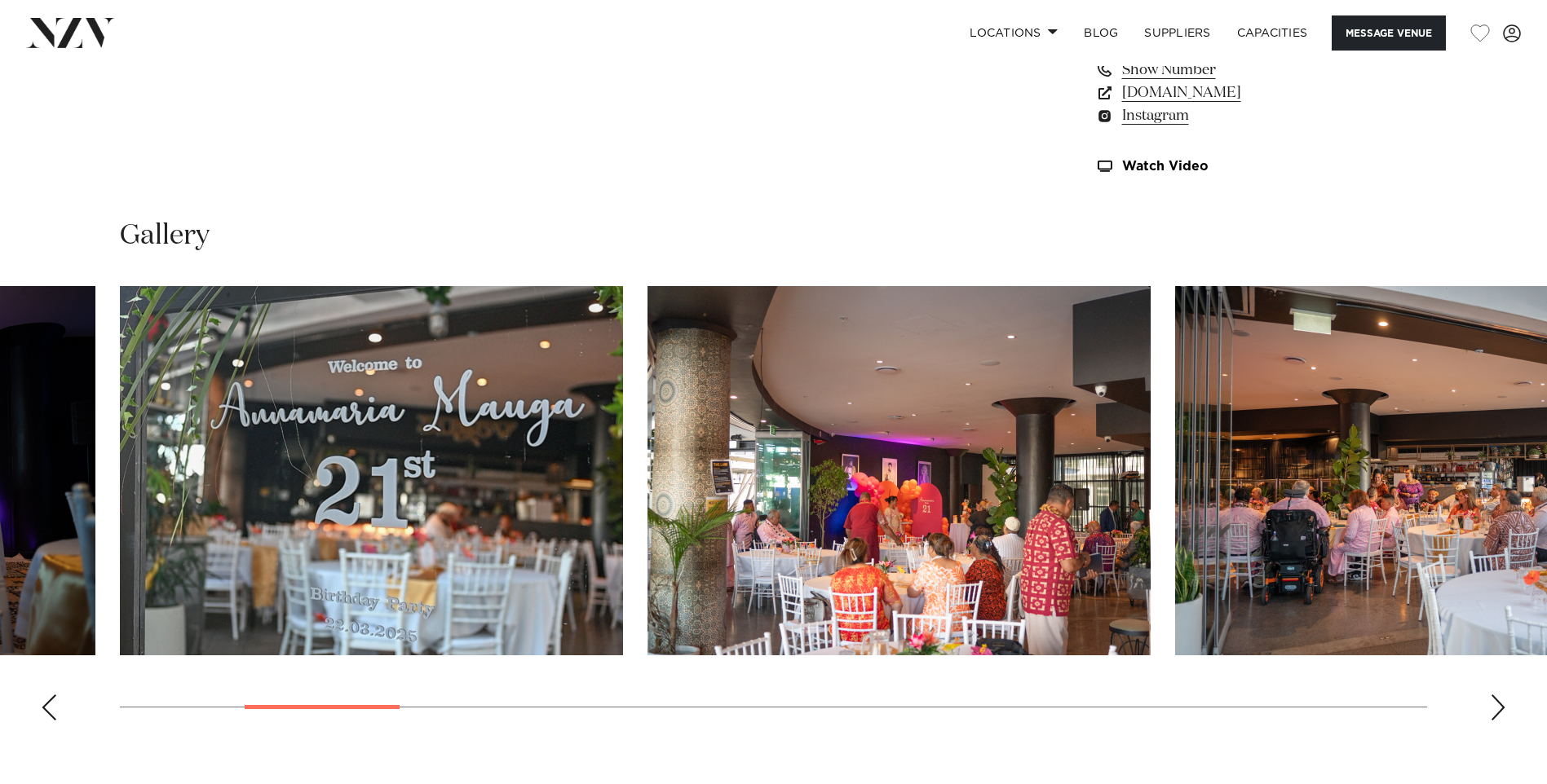
click at [1499, 711] on div "Next slide" at bounding box center [1499, 707] width 16 height 26
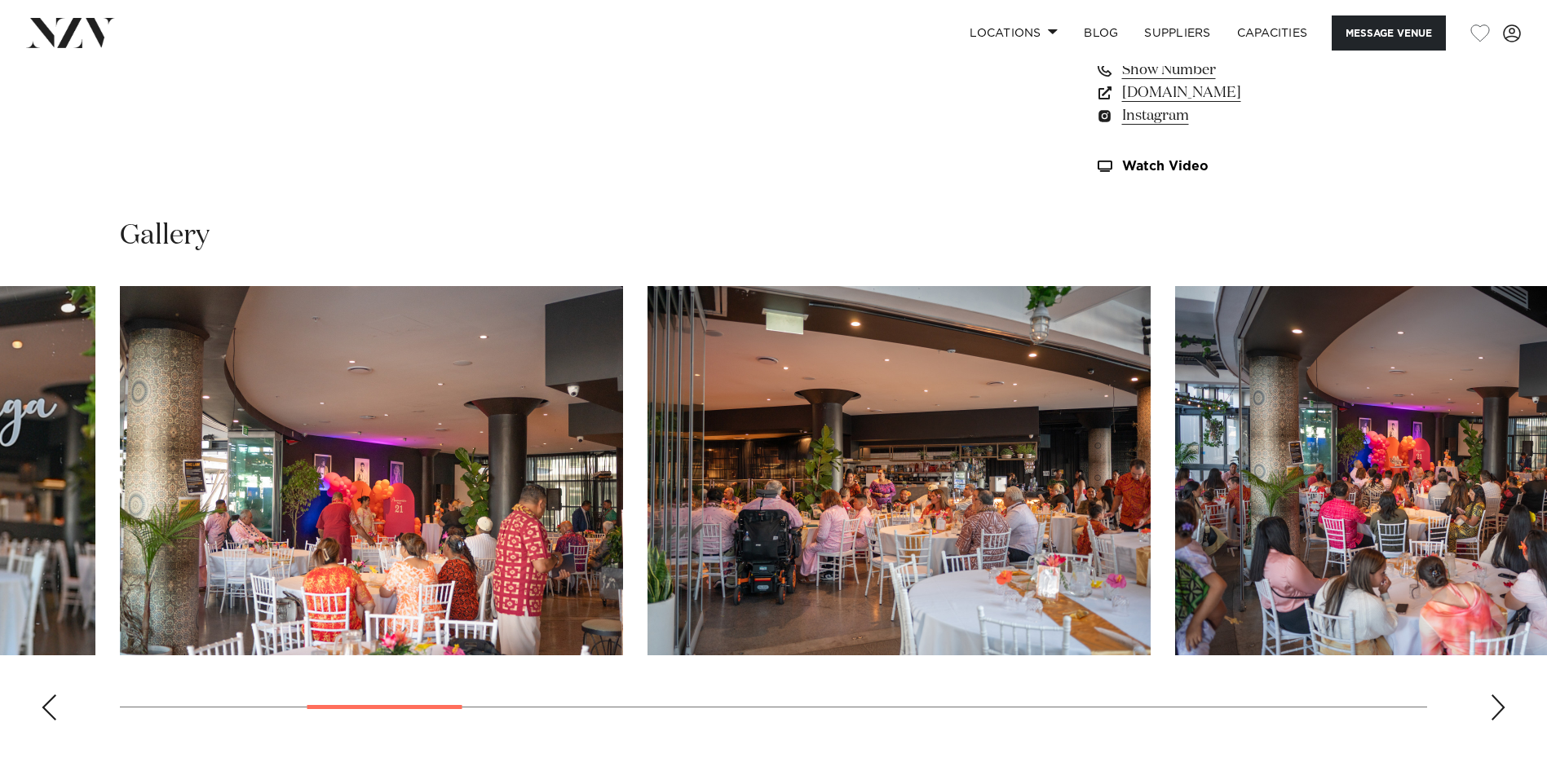
click at [1499, 711] on div "Next slide" at bounding box center [1499, 707] width 16 height 26
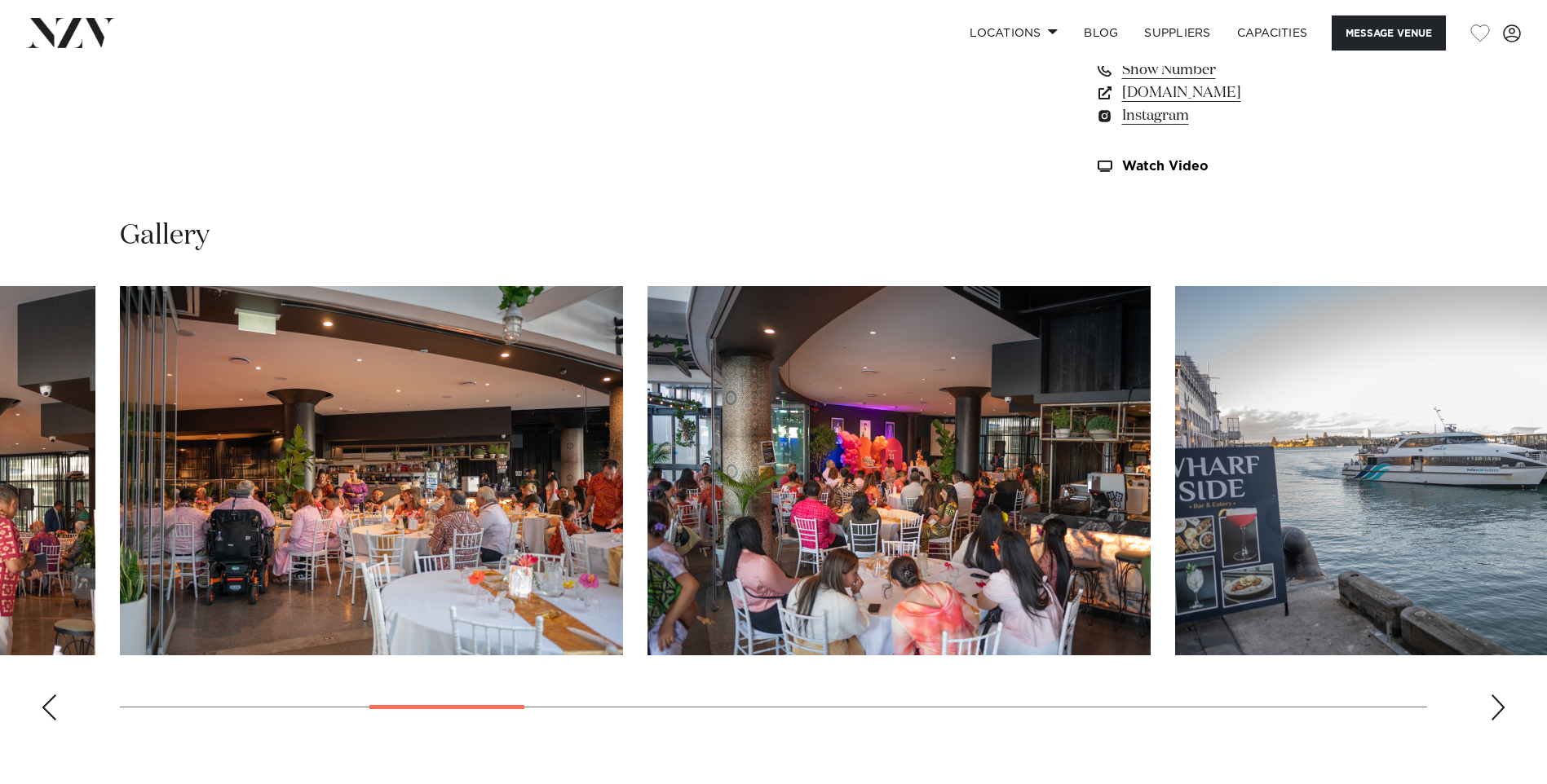
click at [1499, 711] on div "Next slide" at bounding box center [1499, 707] width 16 height 26
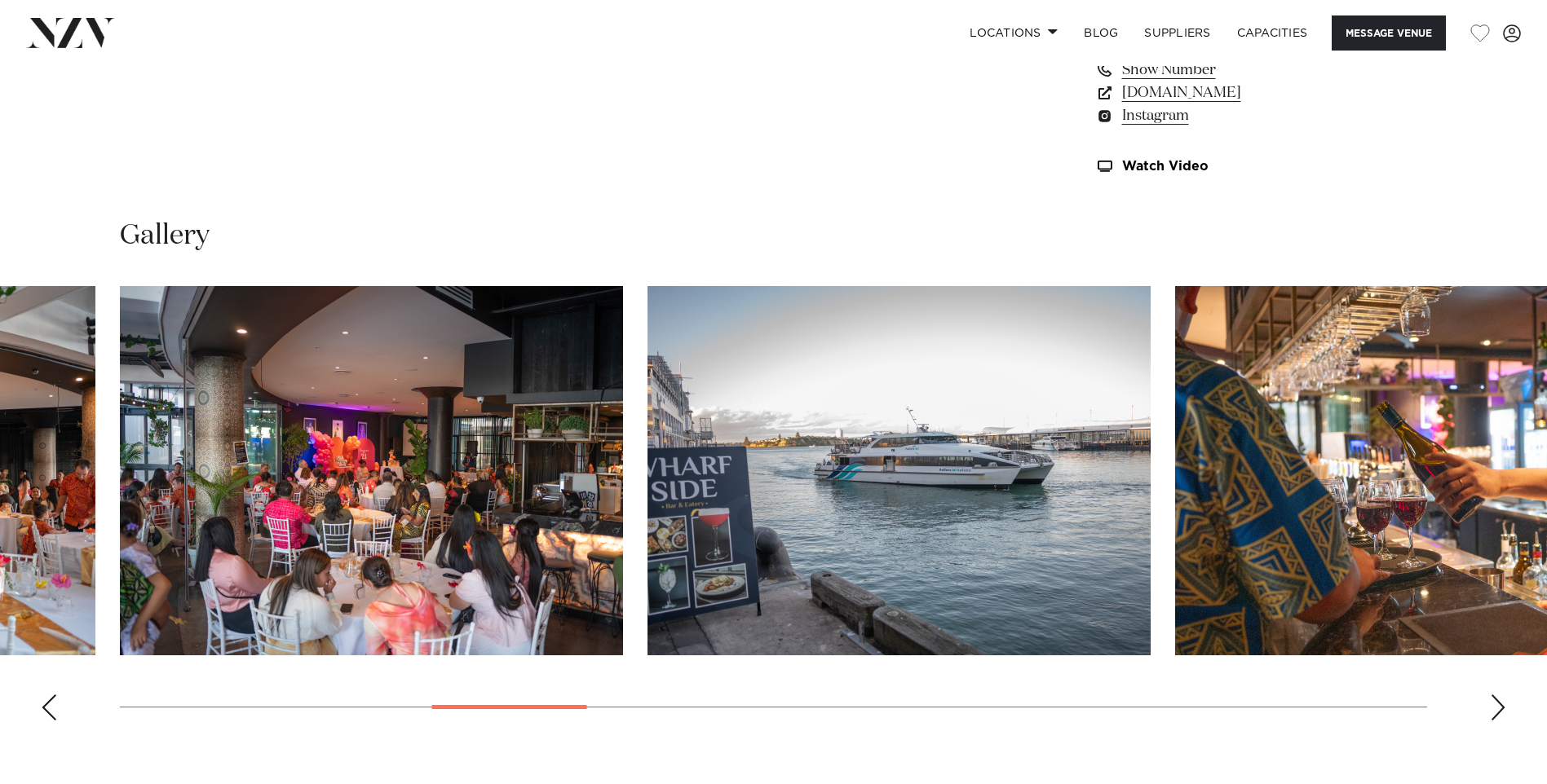
click at [1499, 711] on div "Next slide" at bounding box center [1499, 707] width 16 height 26
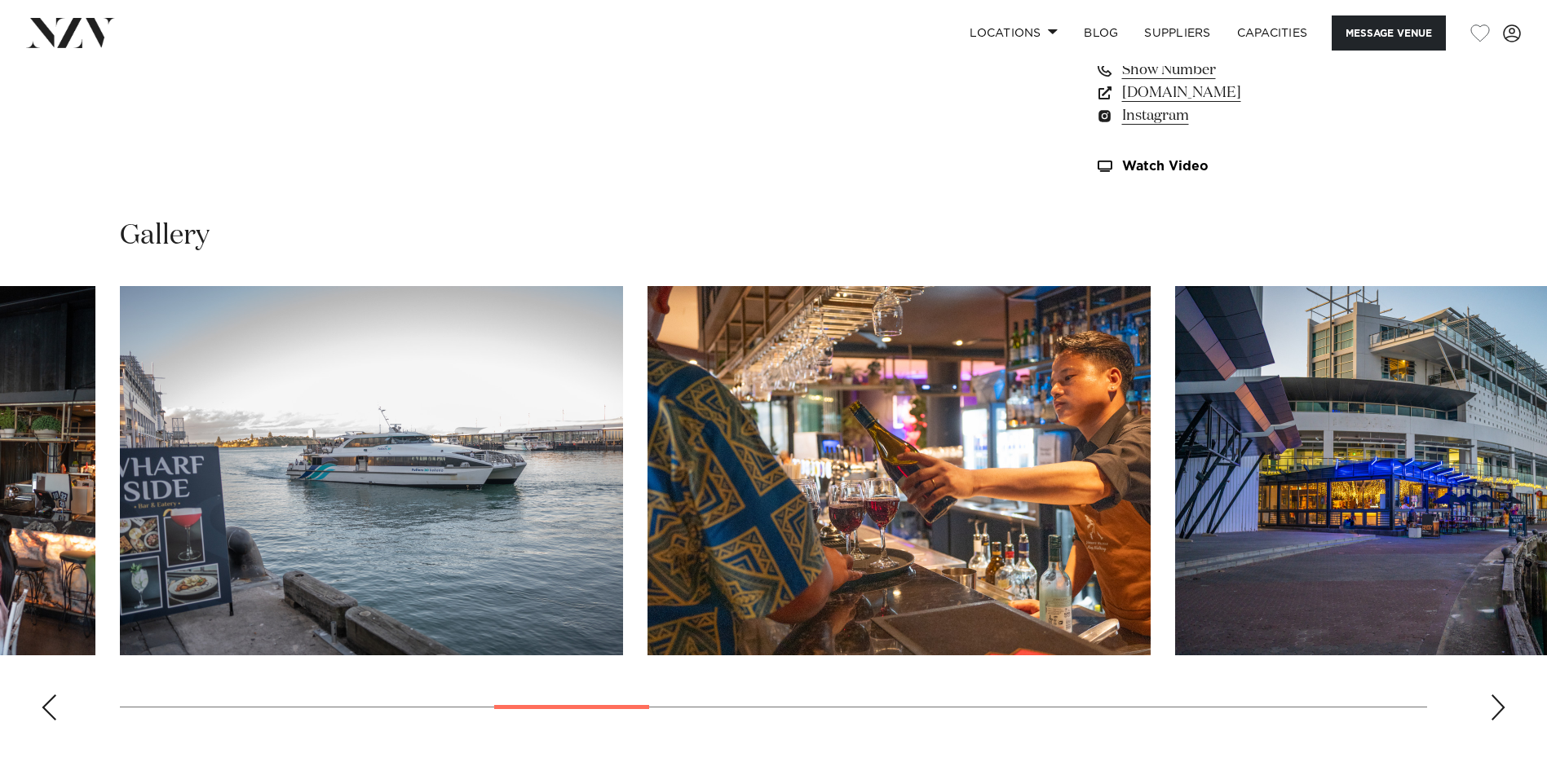
click at [1499, 711] on div "Next slide" at bounding box center [1499, 707] width 16 height 26
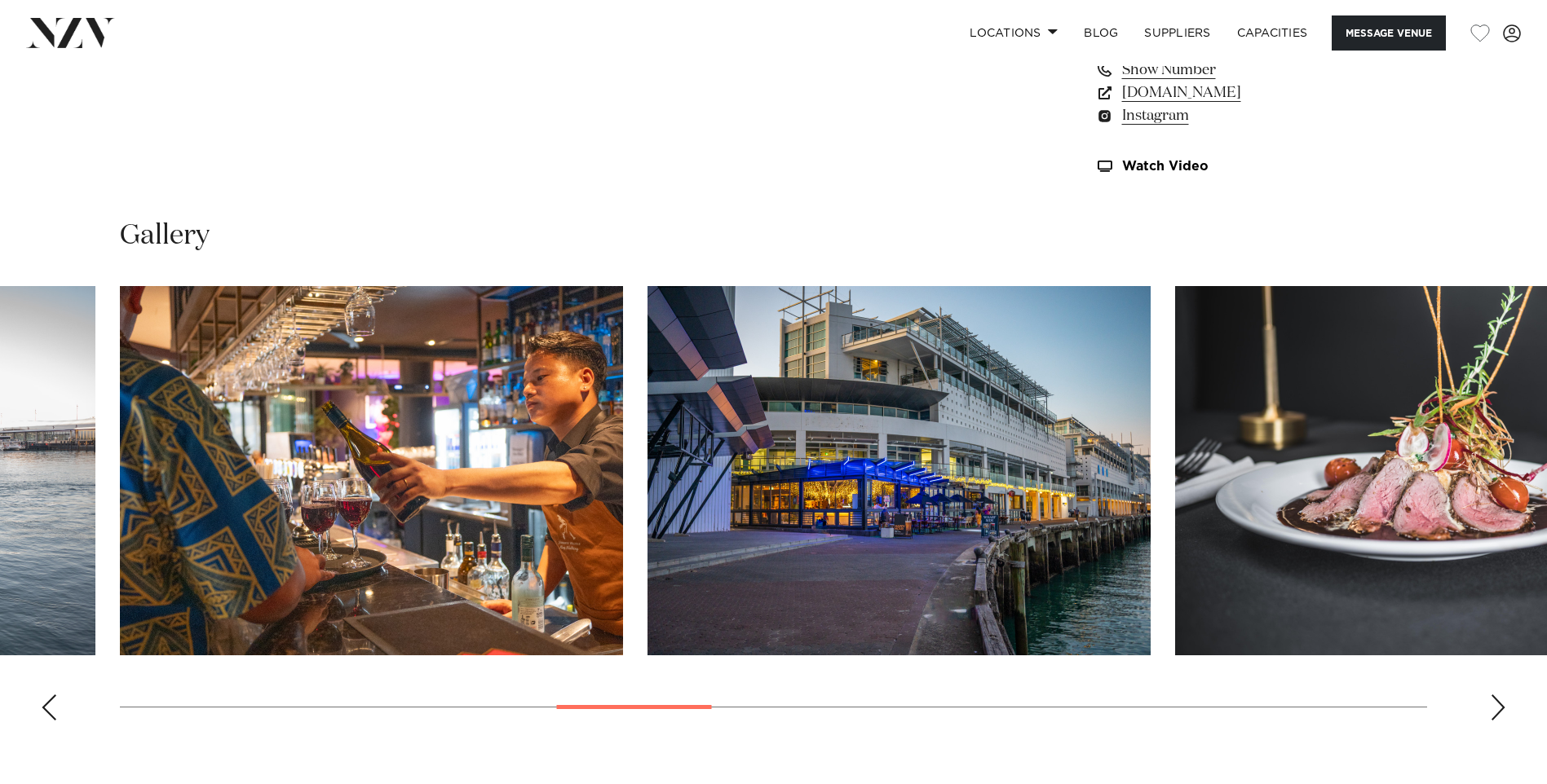
click at [1499, 711] on div "Next slide" at bounding box center [1499, 707] width 16 height 26
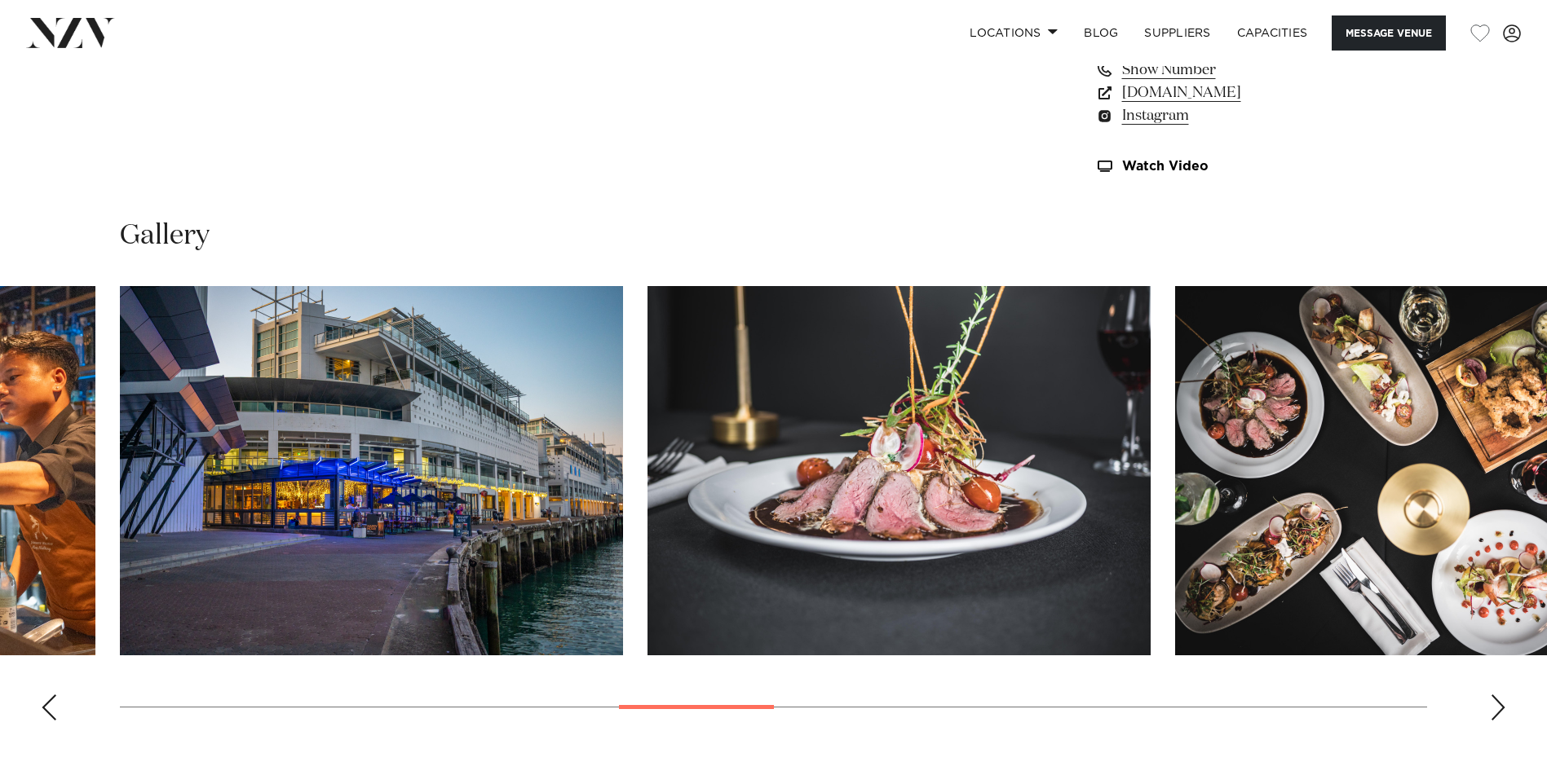
click at [1499, 711] on div "Next slide" at bounding box center [1499, 707] width 16 height 26
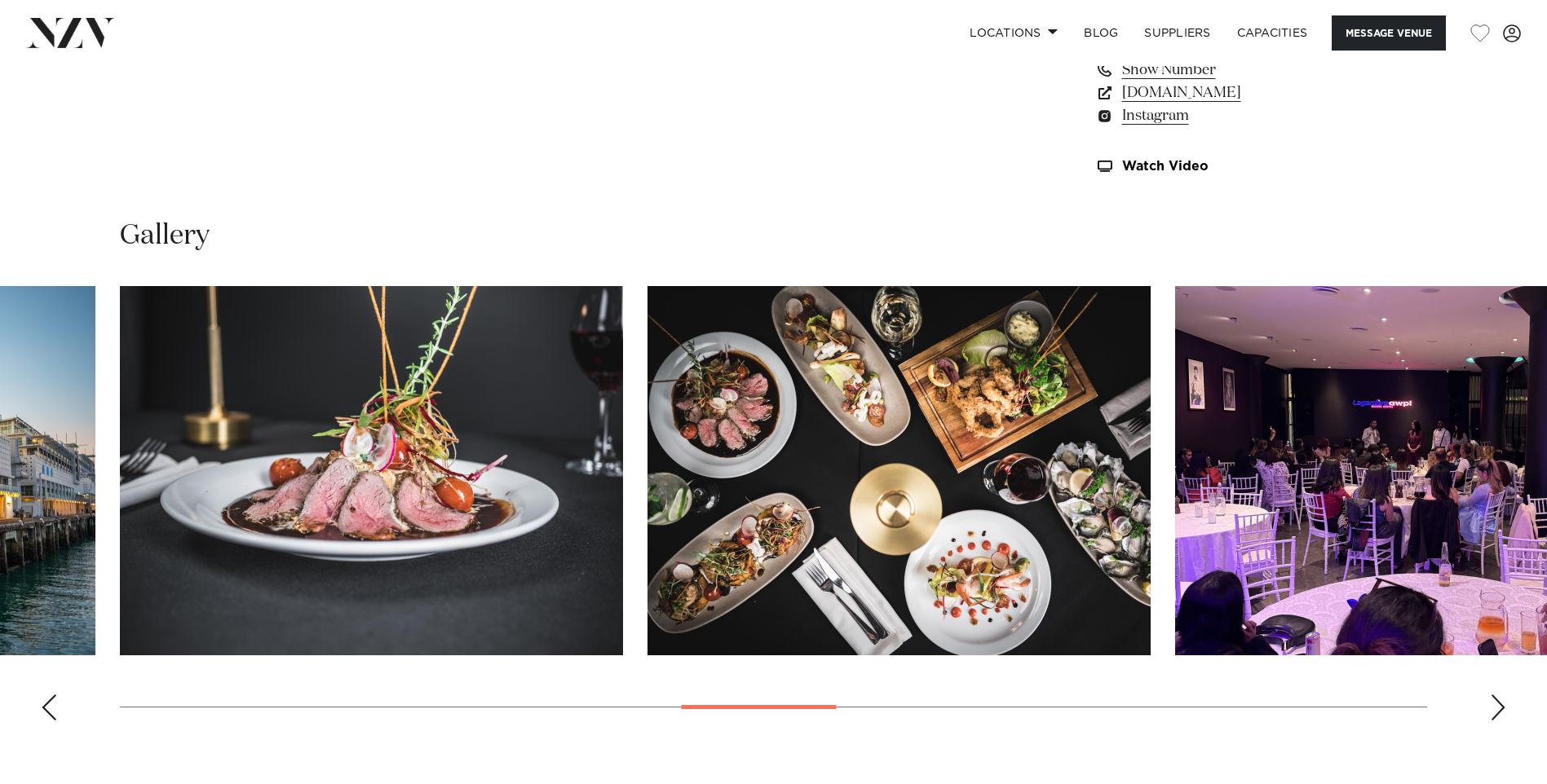
click at [1499, 711] on div "Next slide" at bounding box center [1499, 707] width 16 height 26
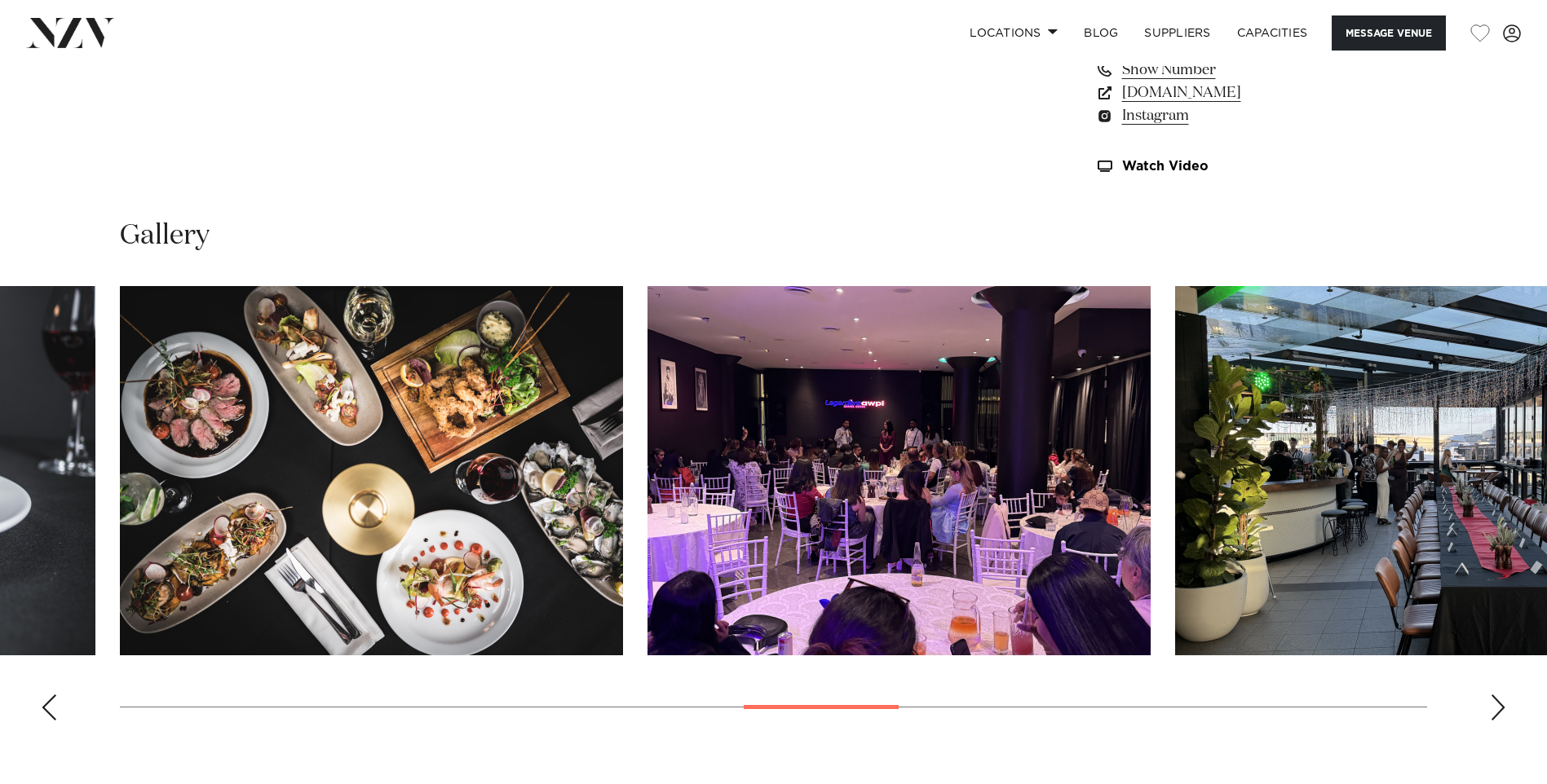
click at [1499, 711] on div "Next slide" at bounding box center [1499, 707] width 16 height 26
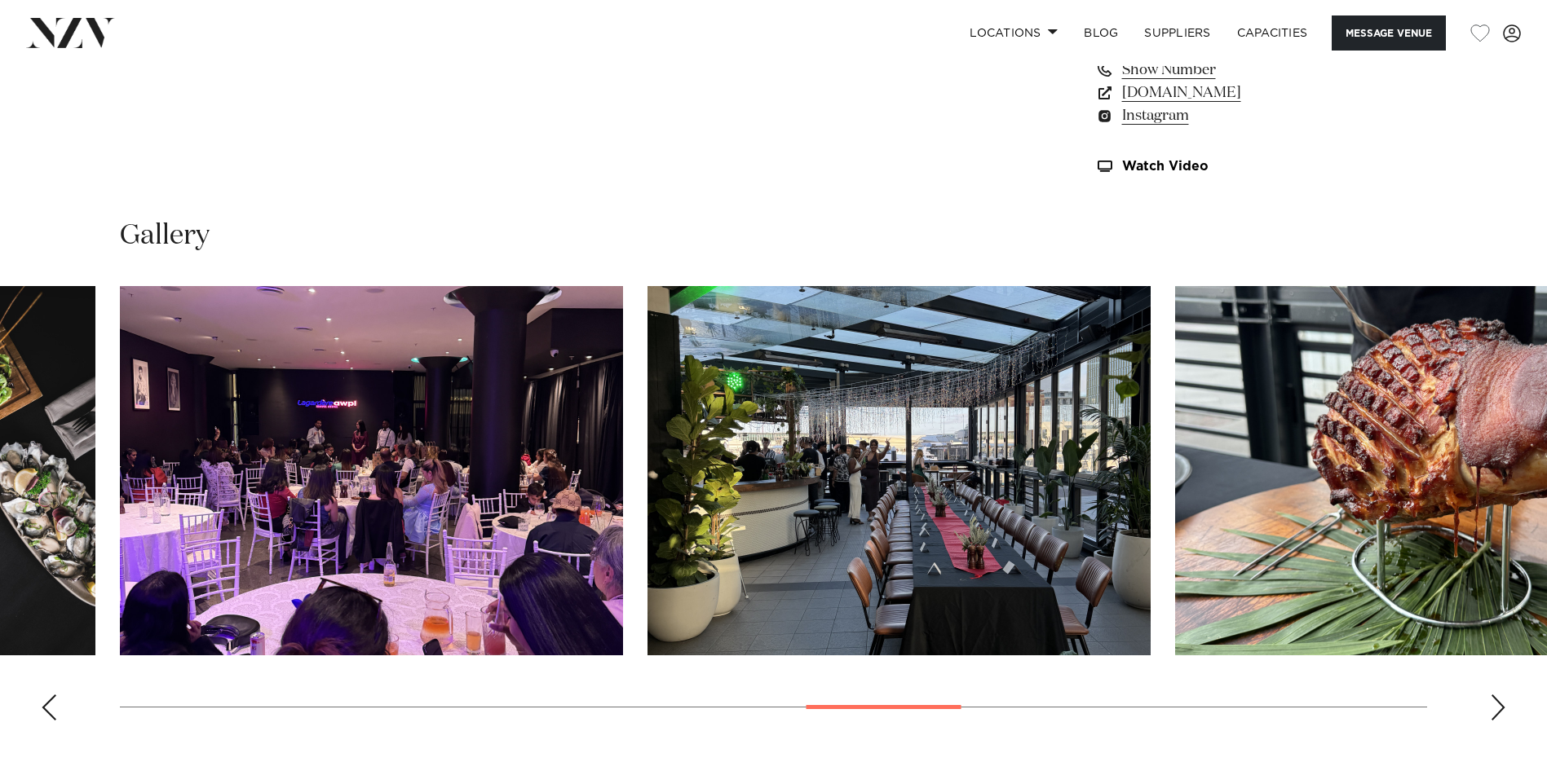
click at [1499, 711] on div "Next slide" at bounding box center [1499, 707] width 16 height 26
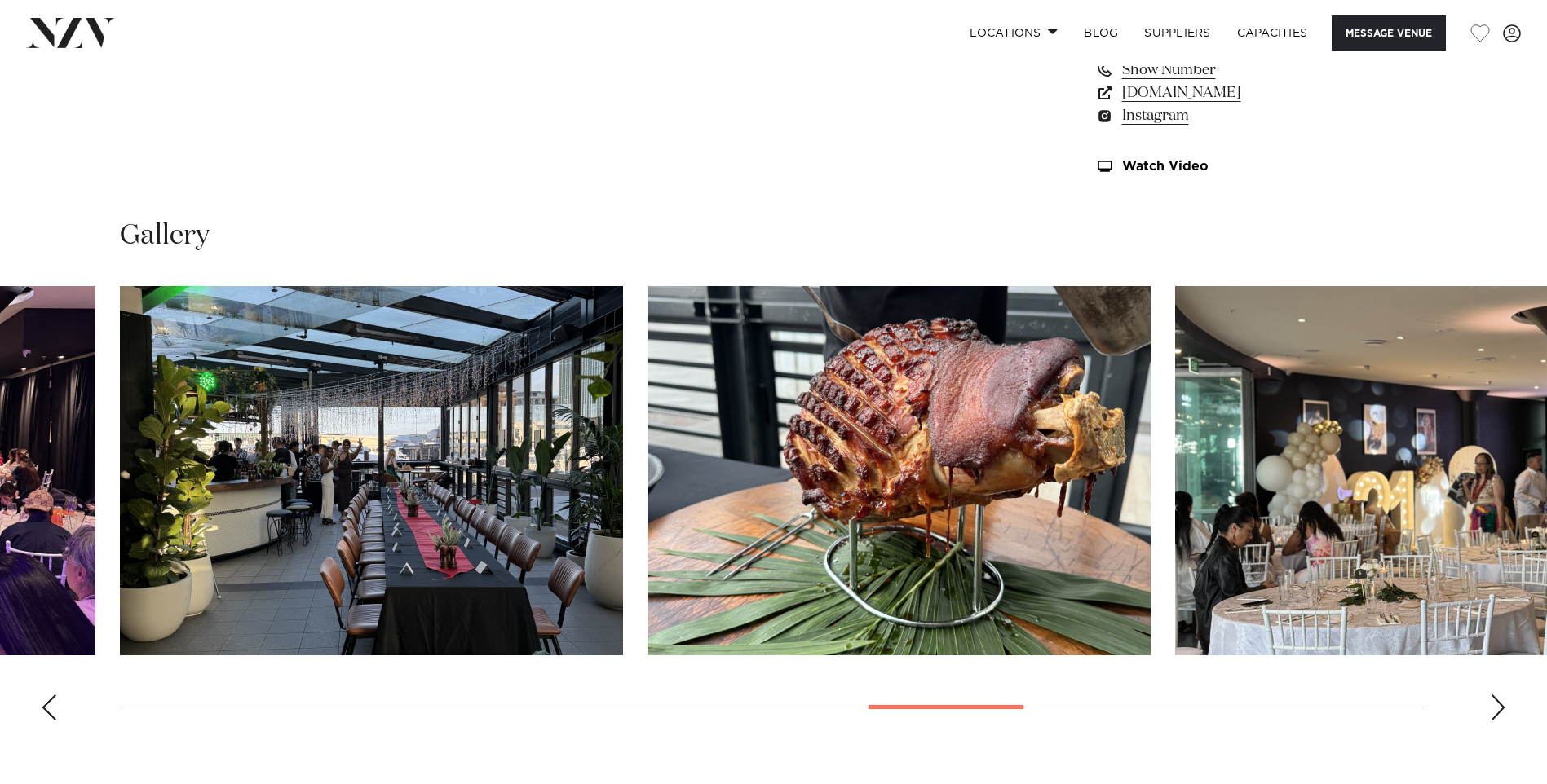
click at [1499, 711] on div "Next slide" at bounding box center [1499, 707] width 16 height 26
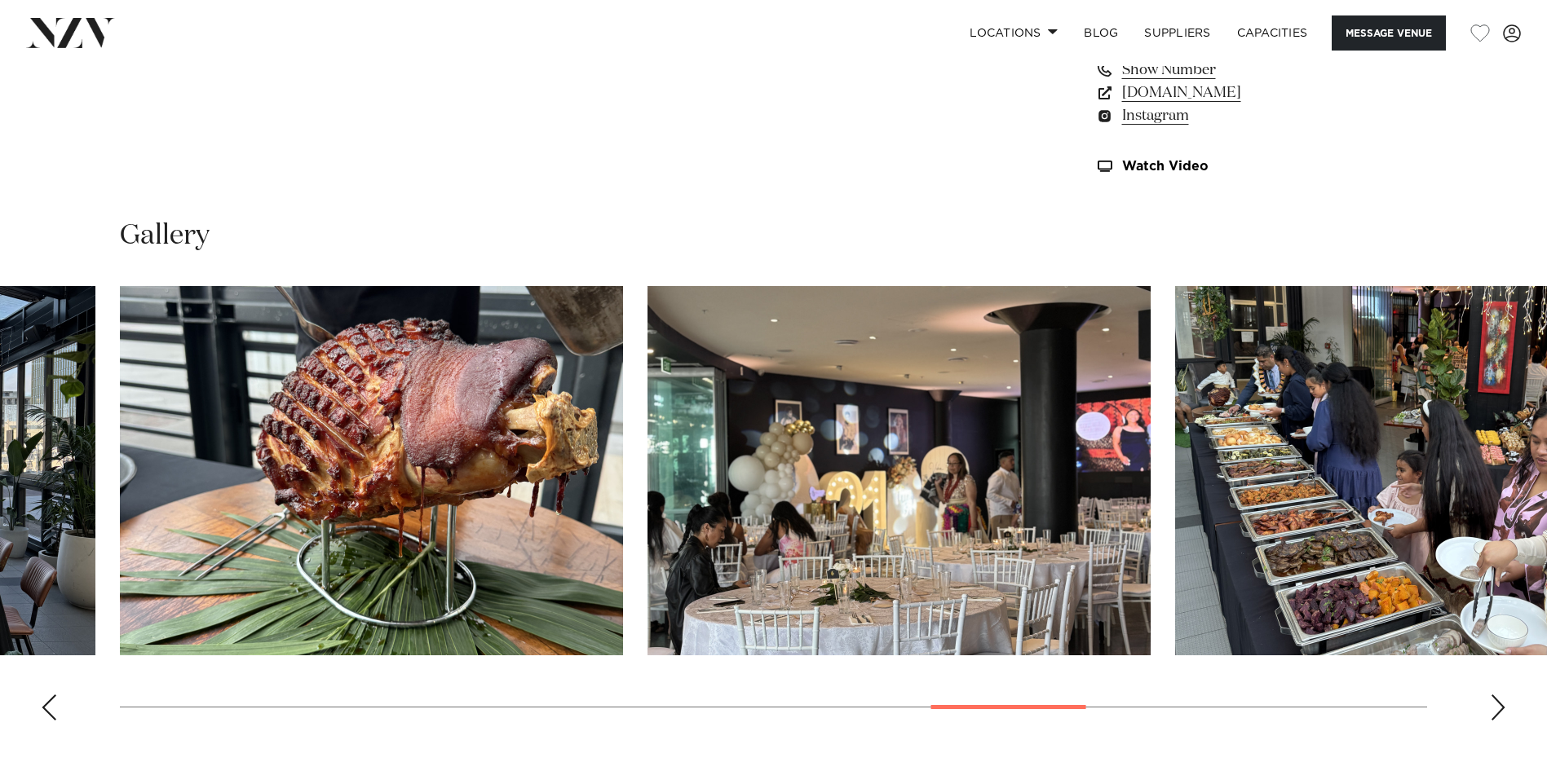
click at [1499, 711] on div "Next slide" at bounding box center [1499, 707] width 16 height 26
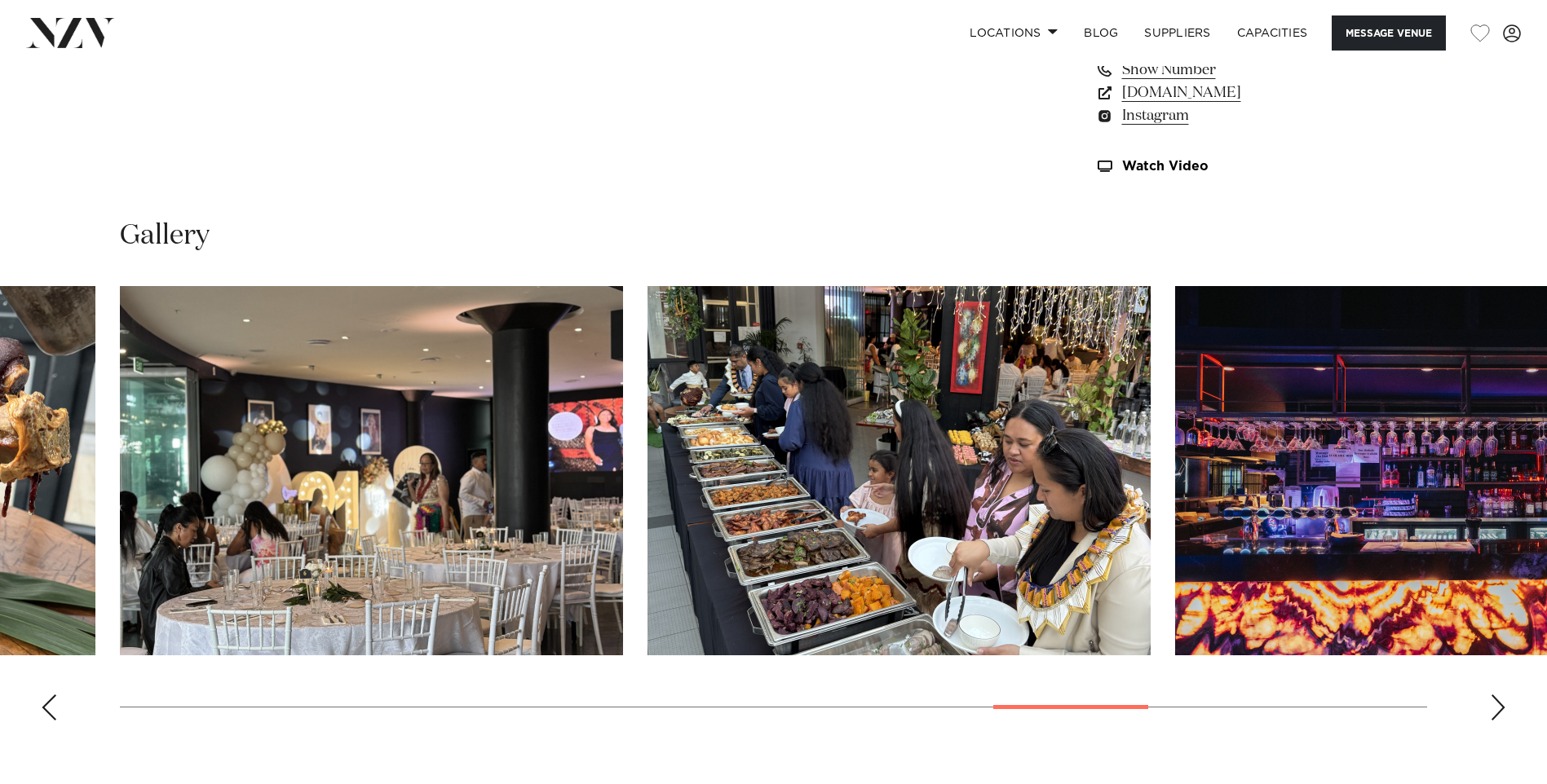
click at [1499, 711] on div "Next slide" at bounding box center [1499, 707] width 16 height 26
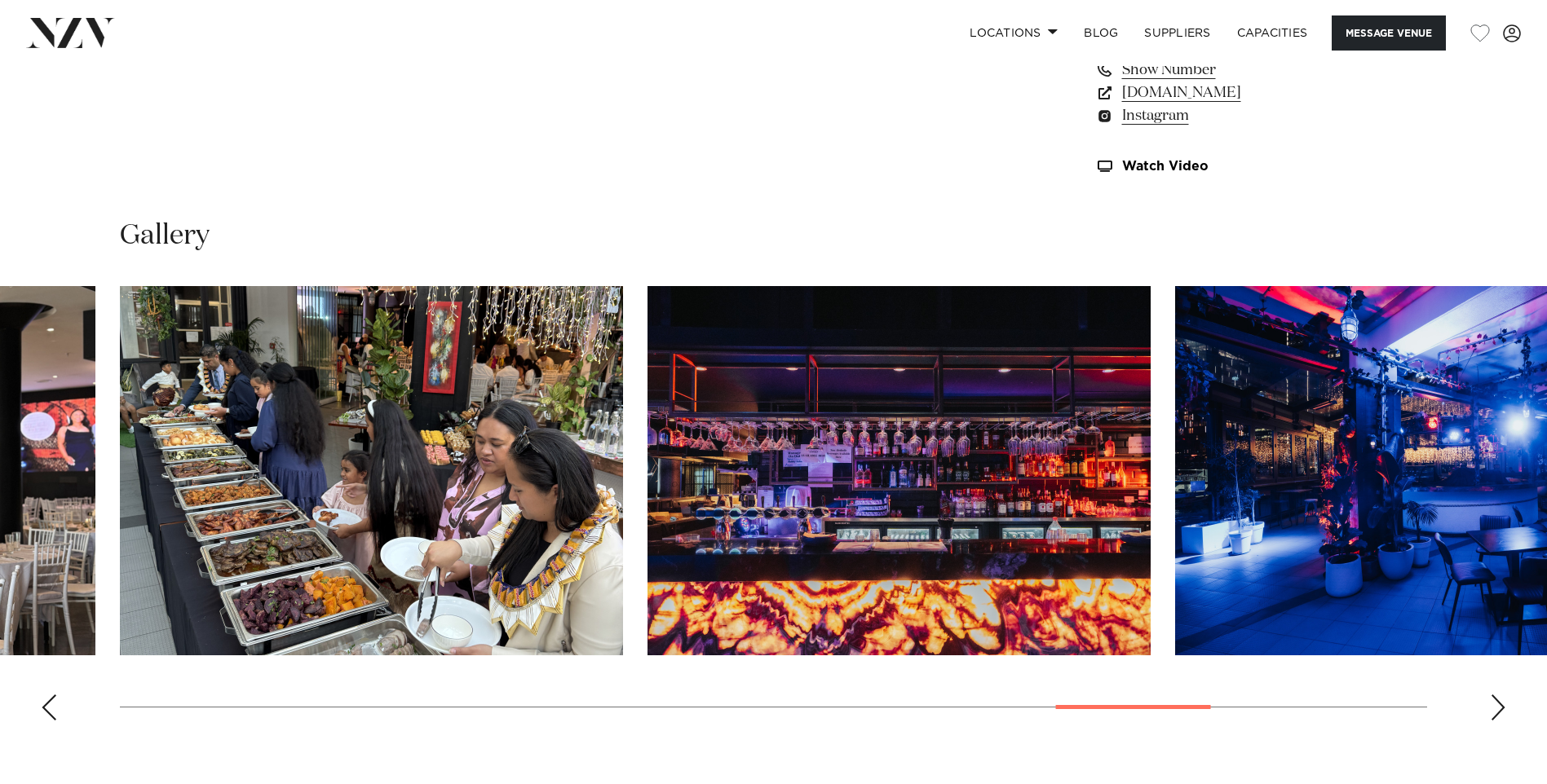
click at [1499, 711] on div "Next slide" at bounding box center [1499, 707] width 16 height 26
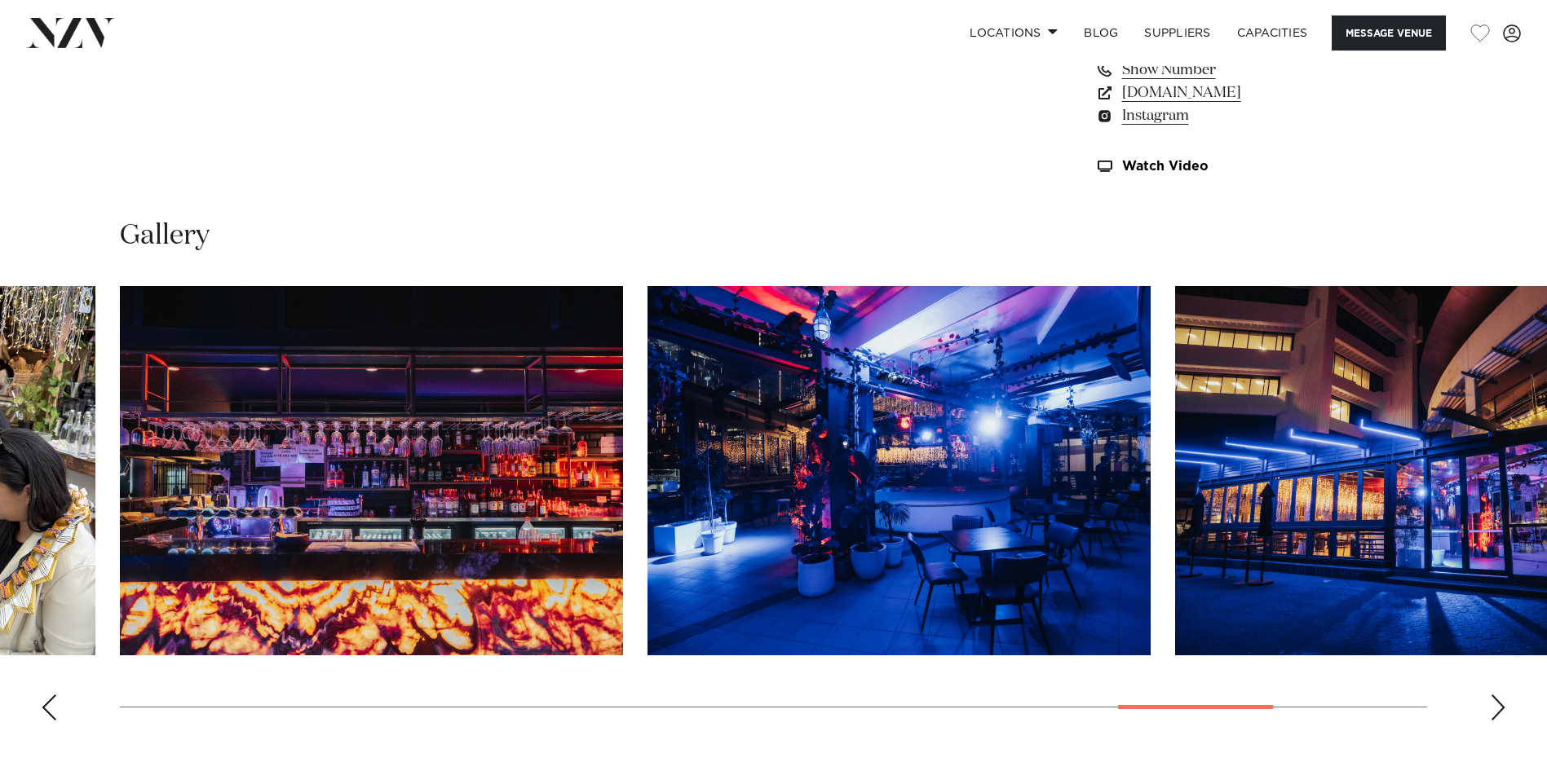
click at [1499, 711] on div "Next slide" at bounding box center [1499, 707] width 16 height 26
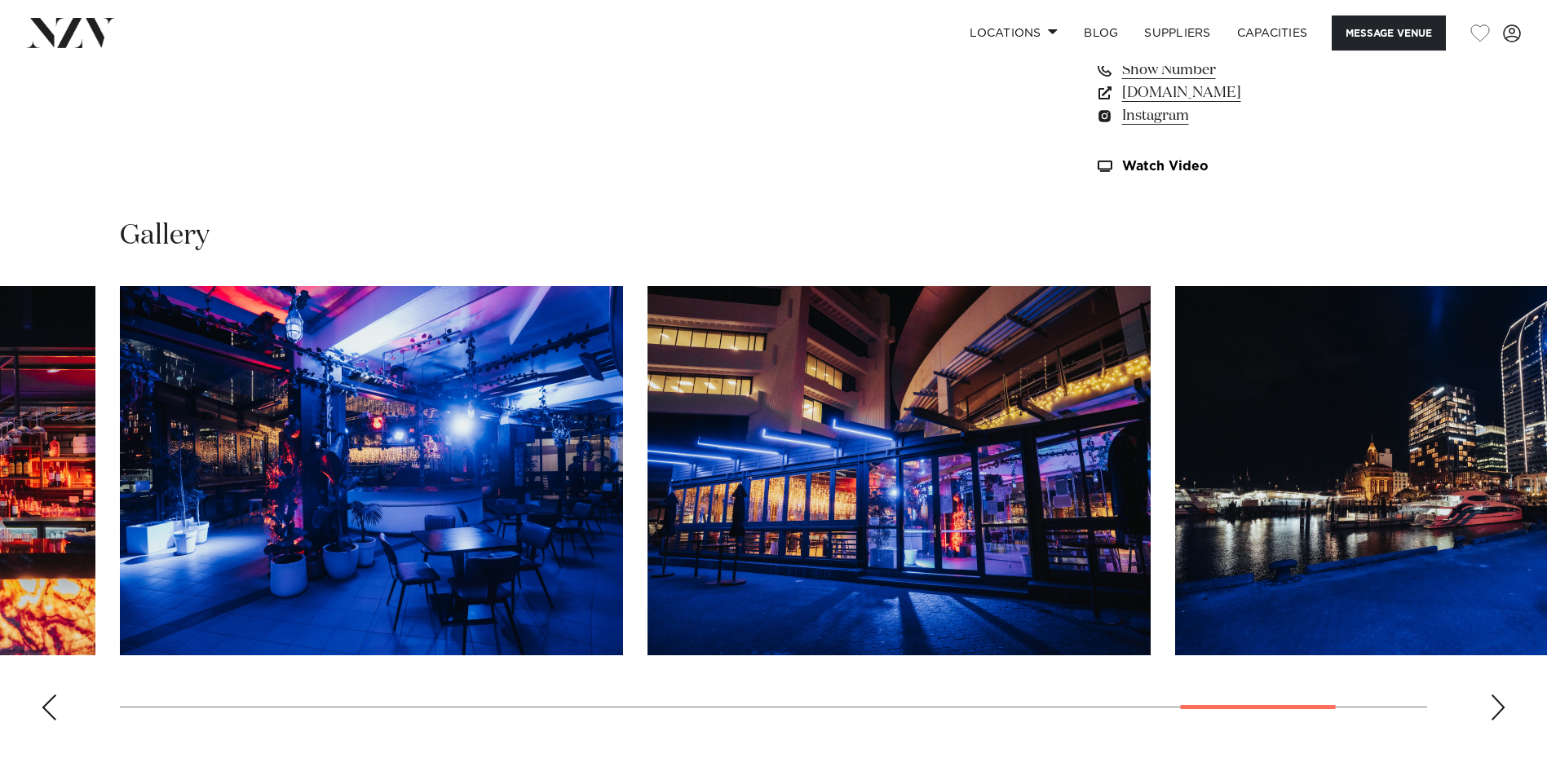
click at [1499, 711] on div "Next slide" at bounding box center [1499, 707] width 16 height 26
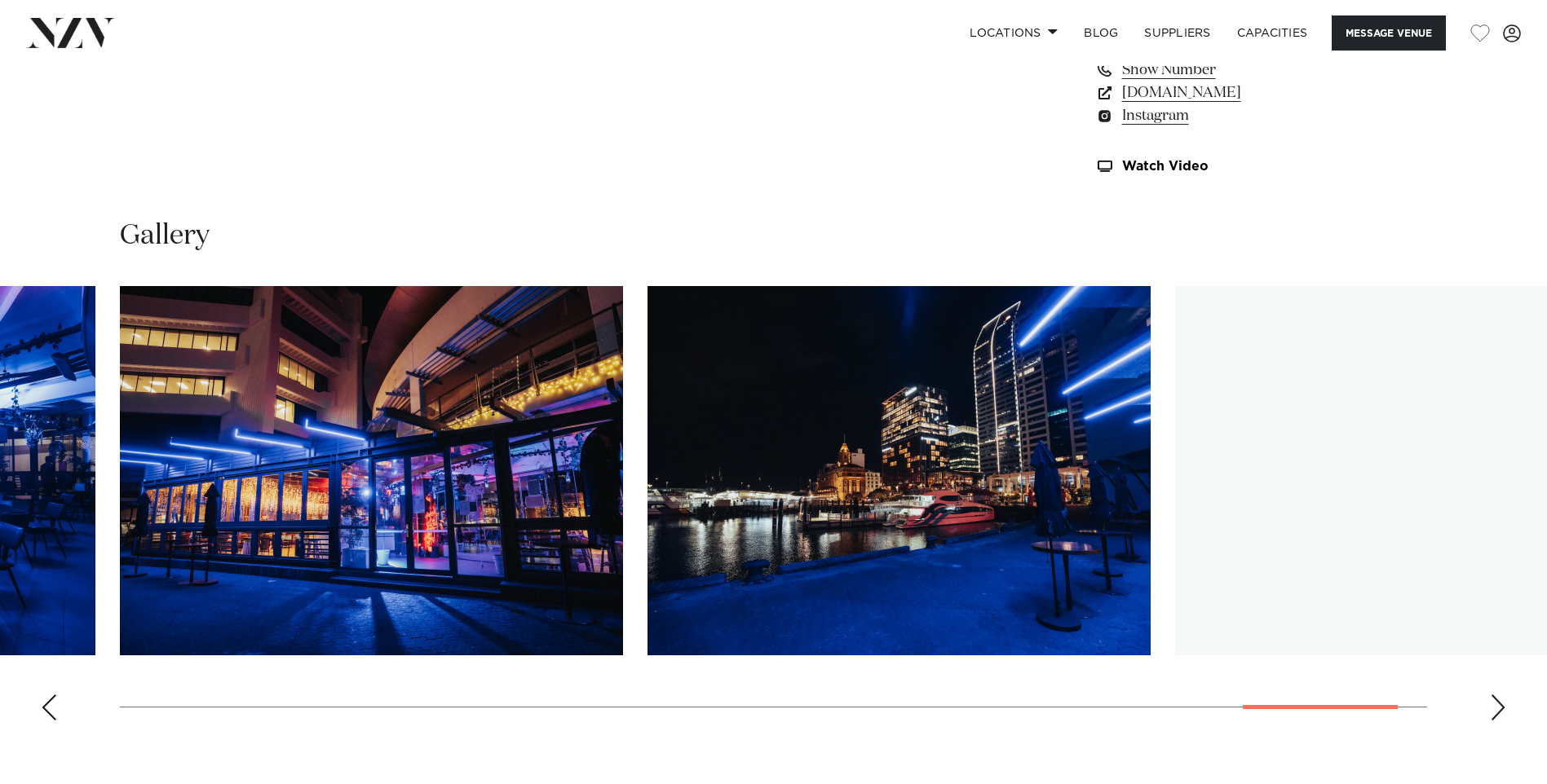
click at [1499, 711] on div "Next slide" at bounding box center [1499, 707] width 16 height 26
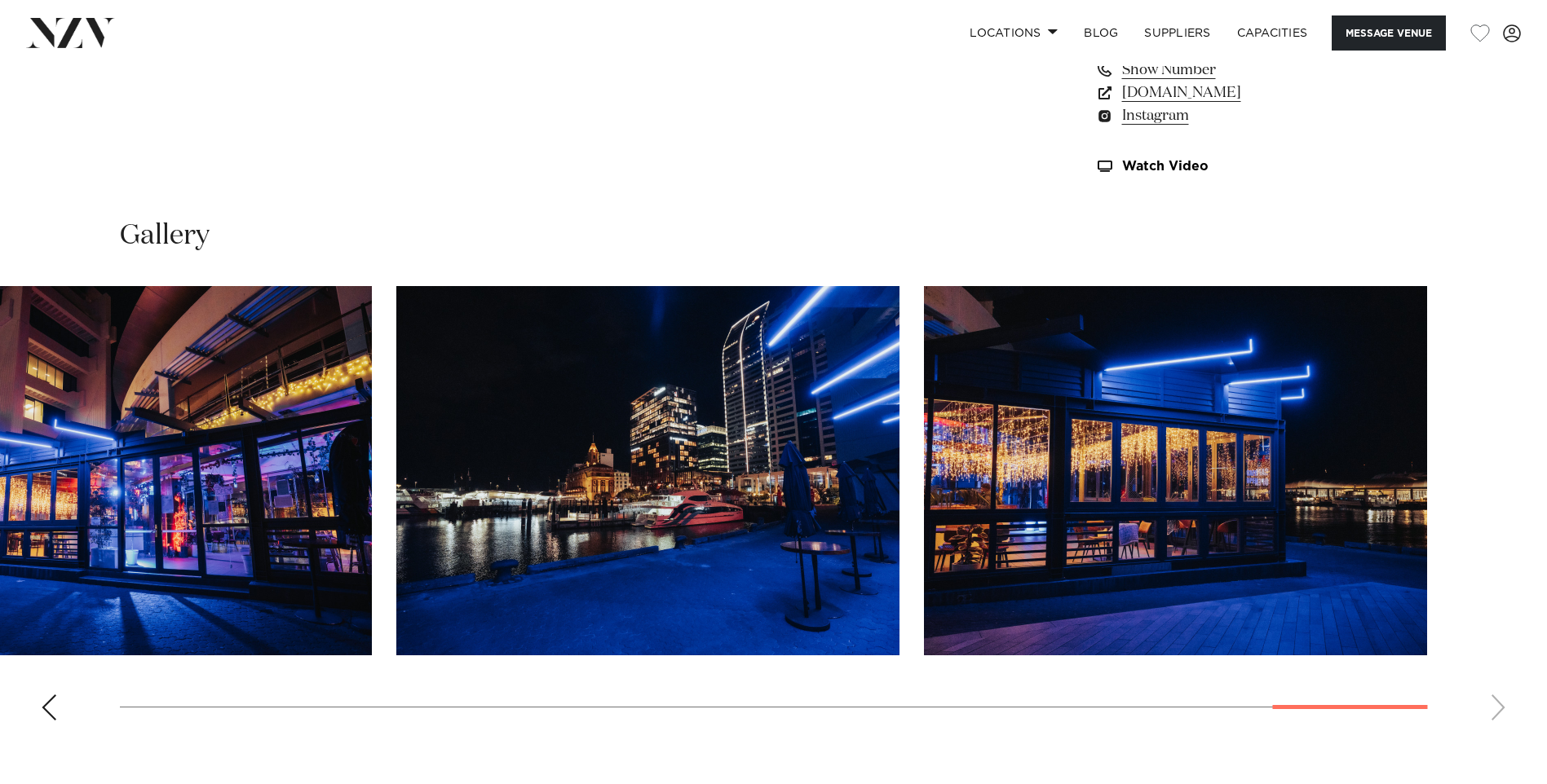
click at [1499, 711] on swiper-container at bounding box center [774, 510] width 1547 height 448
